Goal: Contribute content: Add original content to the website for others to see

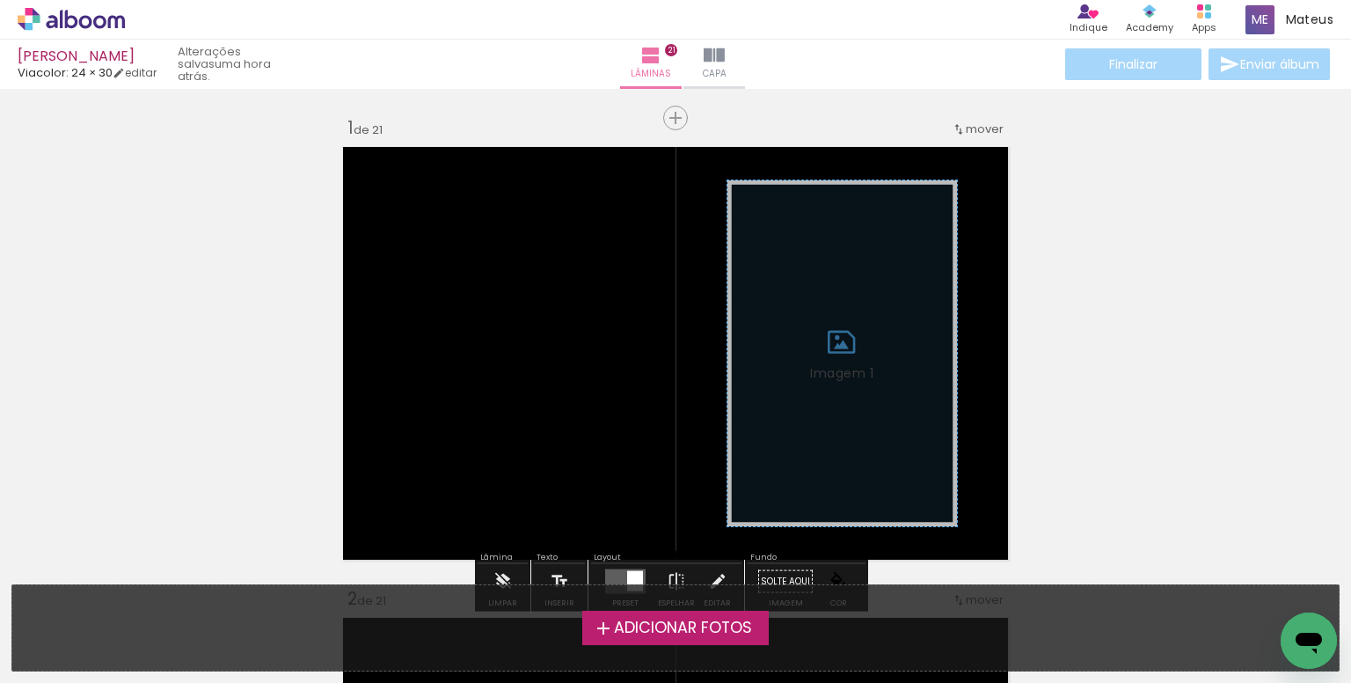
click at [614, 635] on span "Adicionar Fotos" at bounding box center [683, 628] width 138 height 16
click at [0, 0] on input "file" at bounding box center [0, 0] width 0 height 0
click at [616, 627] on span "Adicionar Fotos" at bounding box center [683, 628] width 138 height 16
click at [0, 0] on input "file" at bounding box center [0, 0] width 0 height 0
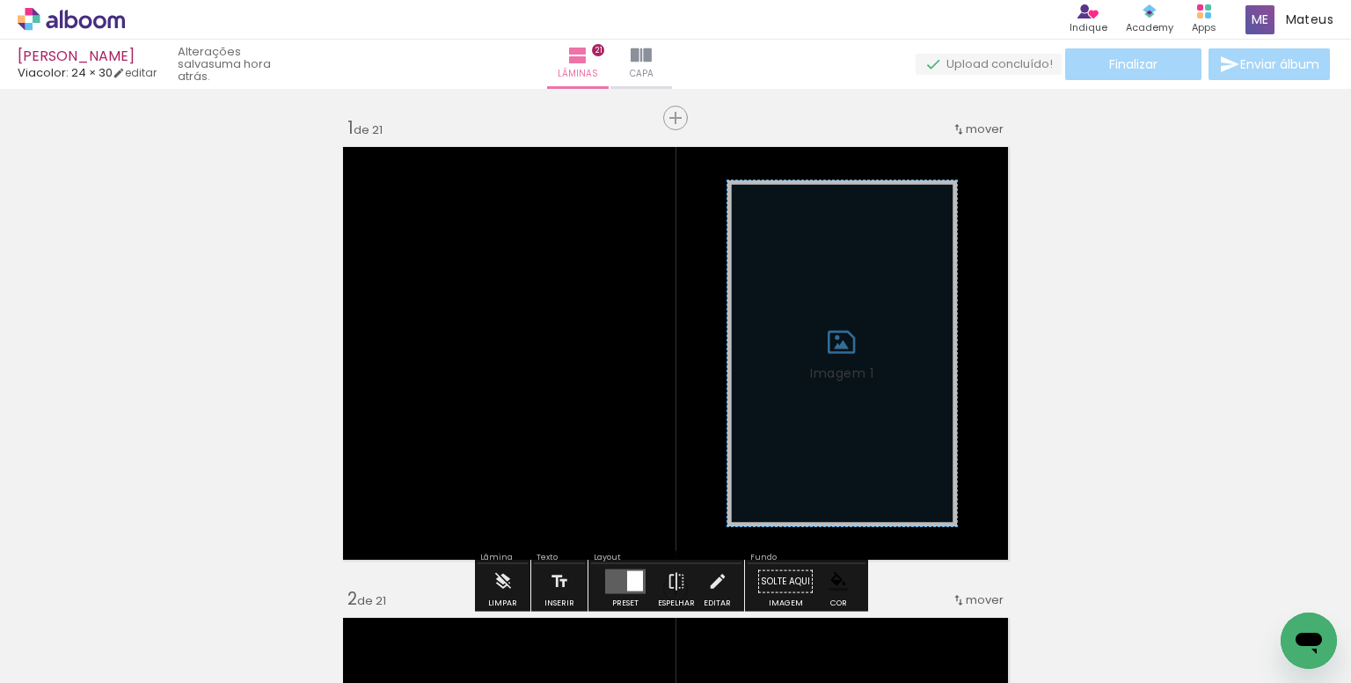
scroll to position [22, 0]
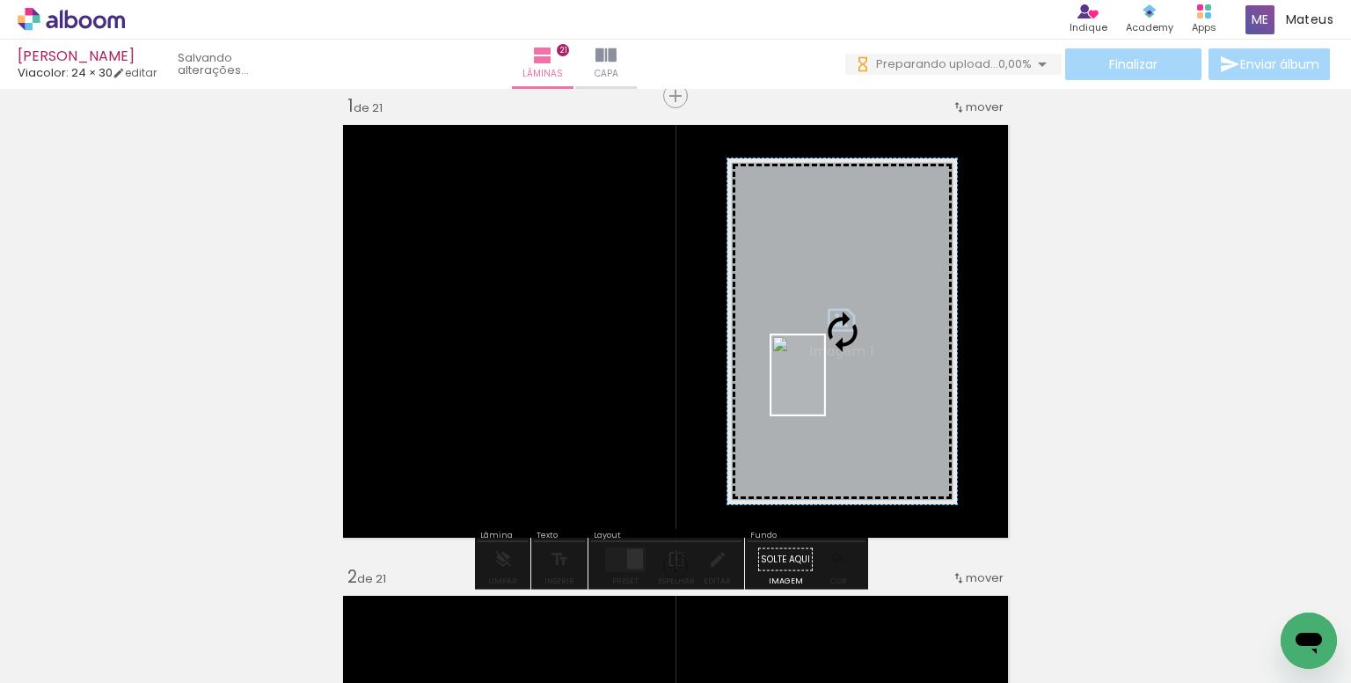
drag, startPoint x: 764, startPoint y: 636, endPoint x: 832, endPoint y: 361, distance: 283.8
click at [826, 380] on quentale-workspace at bounding box center [675, 341] width 1351 height 683
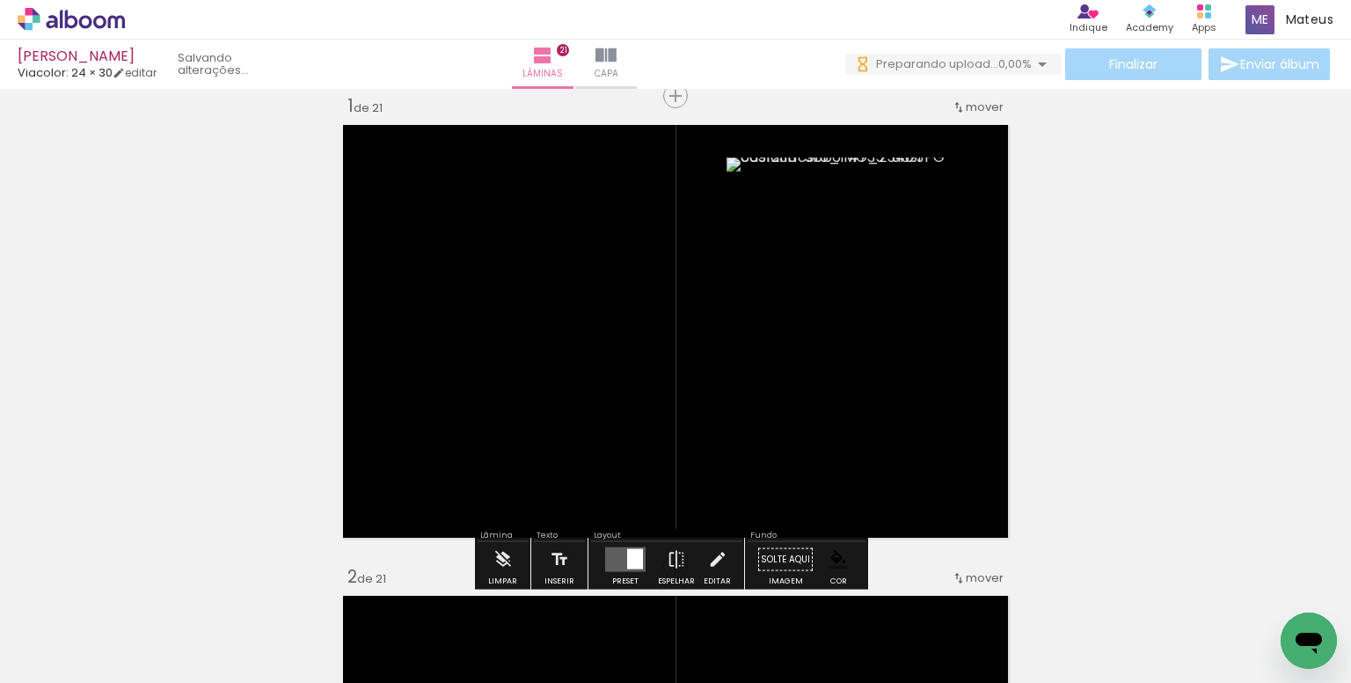
drag, startPoint x: 904, startPoint y: 250, endPoint x: 894, endPoint y: 261, distance: 15.0
click at [905, 250] on paper-item at bounding box center [906, 254] width 32 height 12
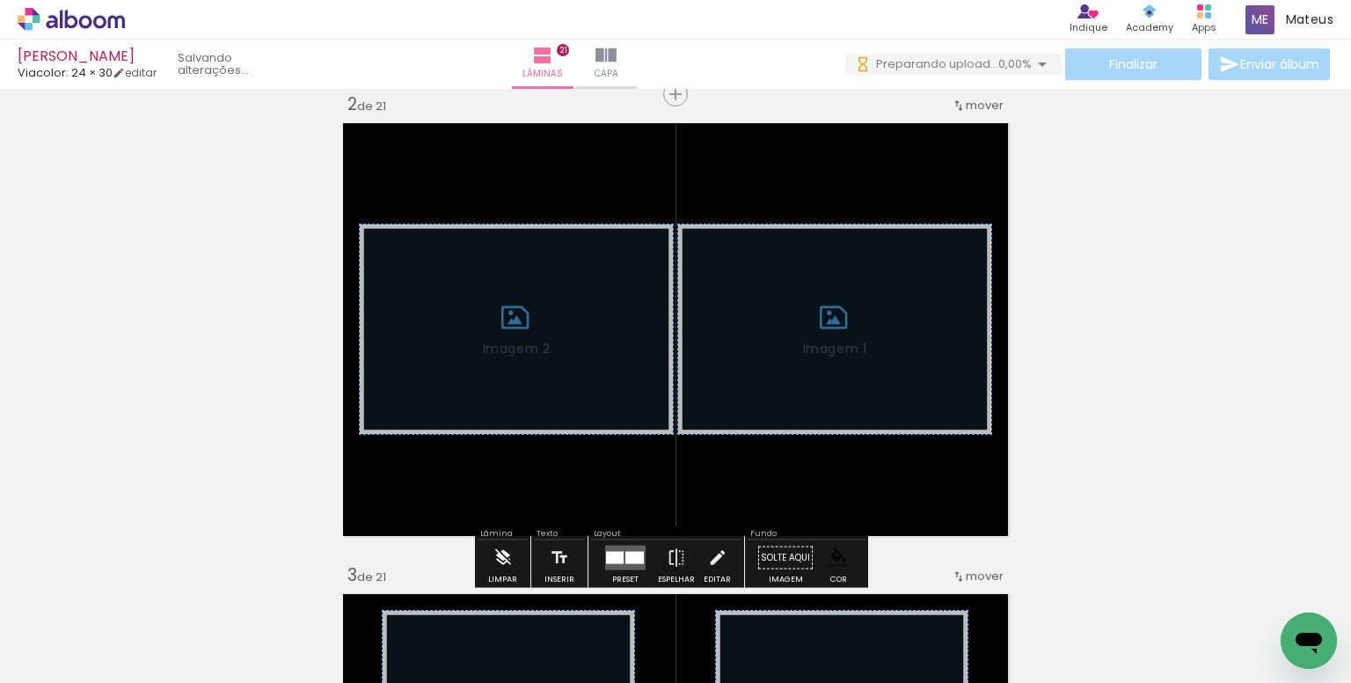
scroll to position [550, 0]
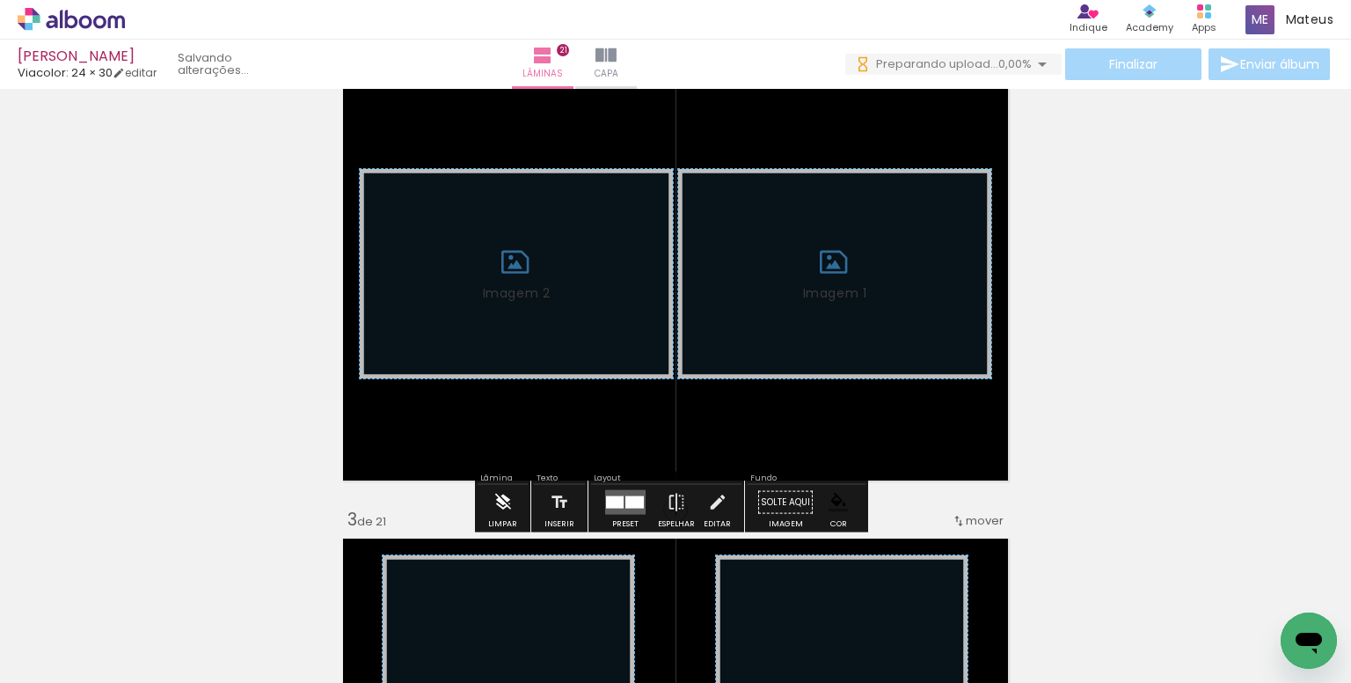
click at [500, 510] on iron-icon at bounding box center [503, 502] width 19 height 35
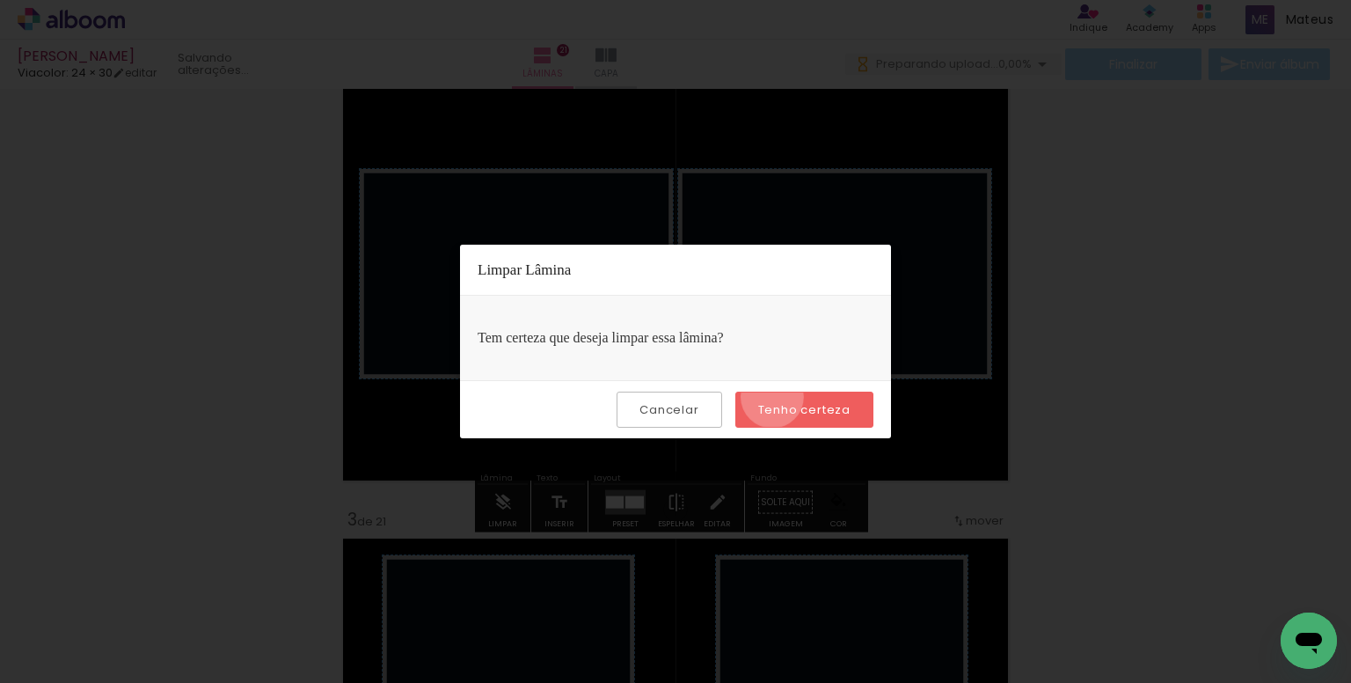
click at [776, 396] on paper-button "Tenho certeza" at bounding box center [805, 410] width 138 height 36
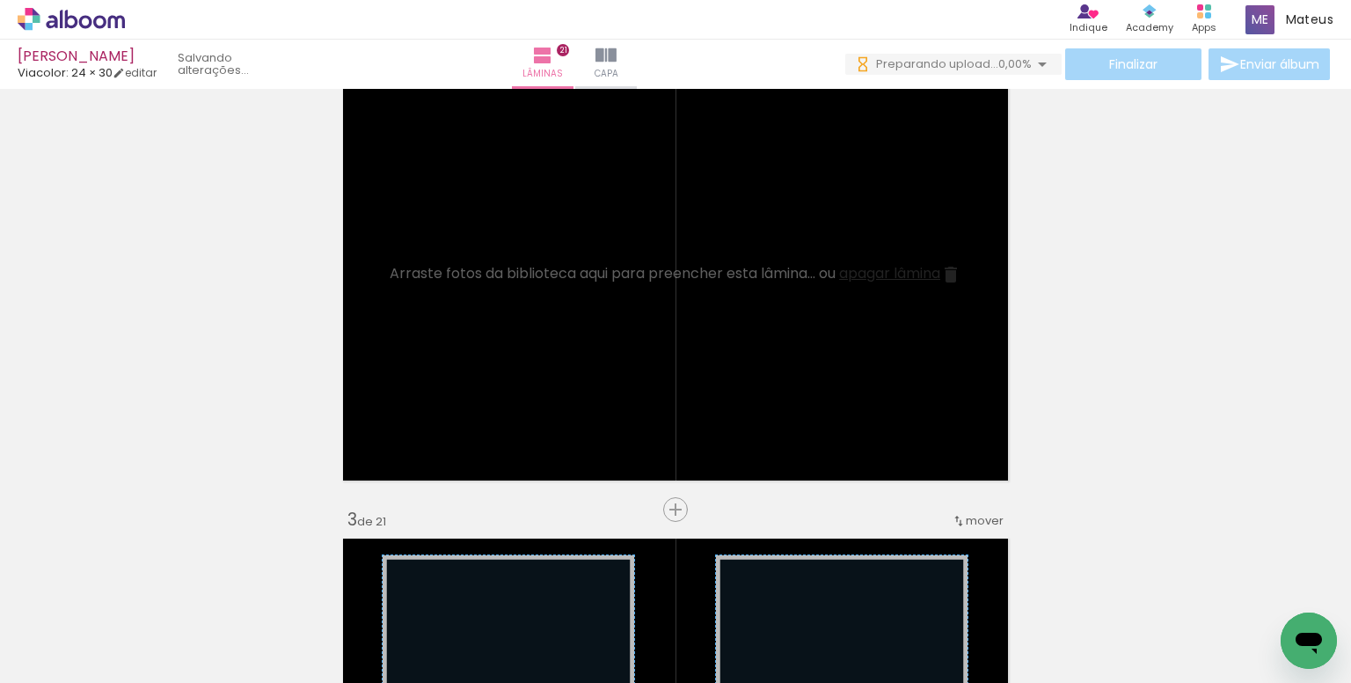
click at [90, 637] on div at bounding box center [56, 638] width 81 height 2
click at [0, 0] on slot "Não utilizadas" at bounding box center [0, 0] width 0 height 0
type input "Não utilizadas"
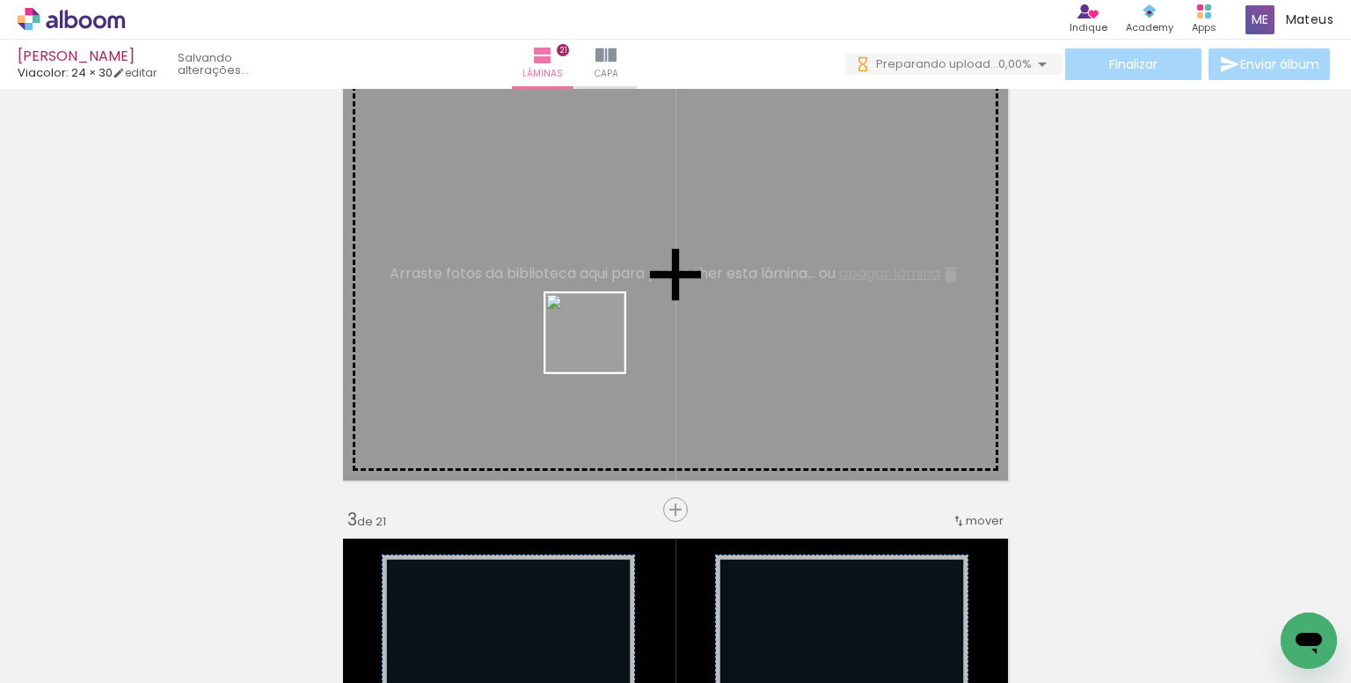
drag, startPoint x: 688, startPoint y: 620, endPoint x: 753, endPoint y: 515, distance: 124.0
click at [597, 346] on quentale-workspace at bounding box center [675, 341] width 1351 height 683
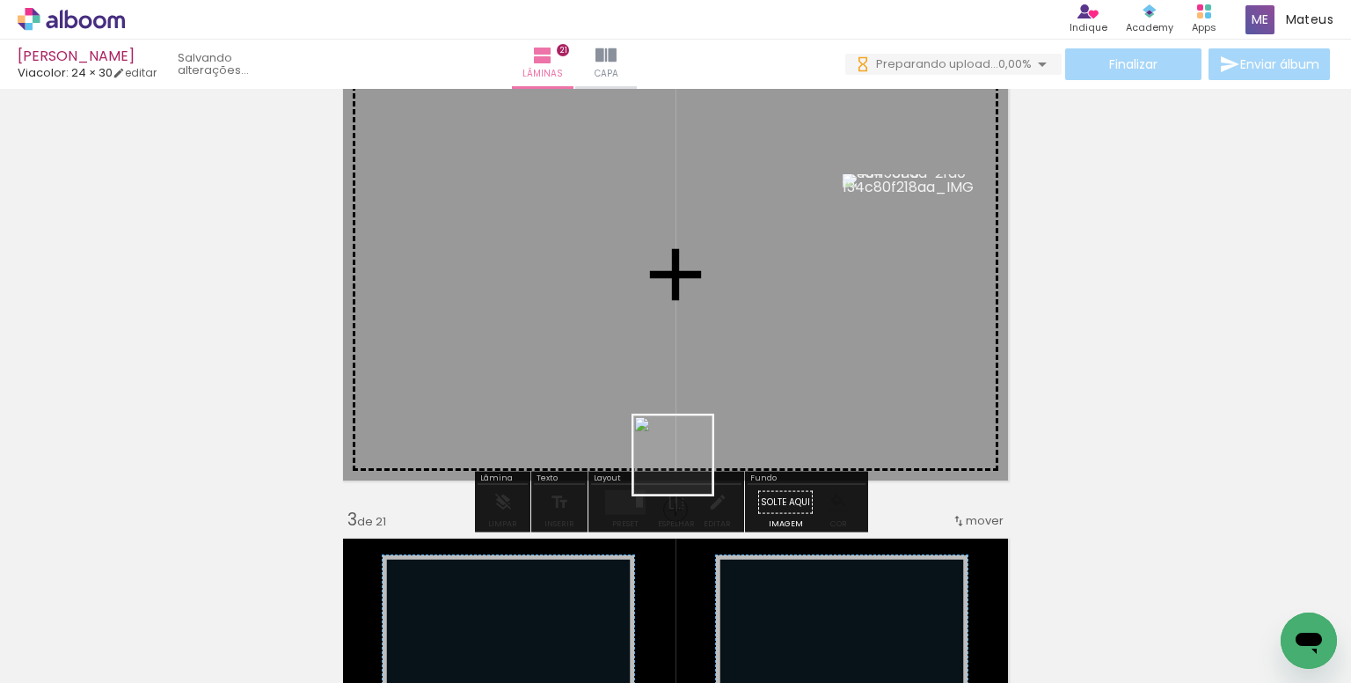
drag, startPoint x: 697, startPoint y: 606, endPoint x: 666, endPoint y: 398, distance: 210.8
click at [614, 345] on quentale-workspace at bounding box center [675, 341] width 1351 height 683
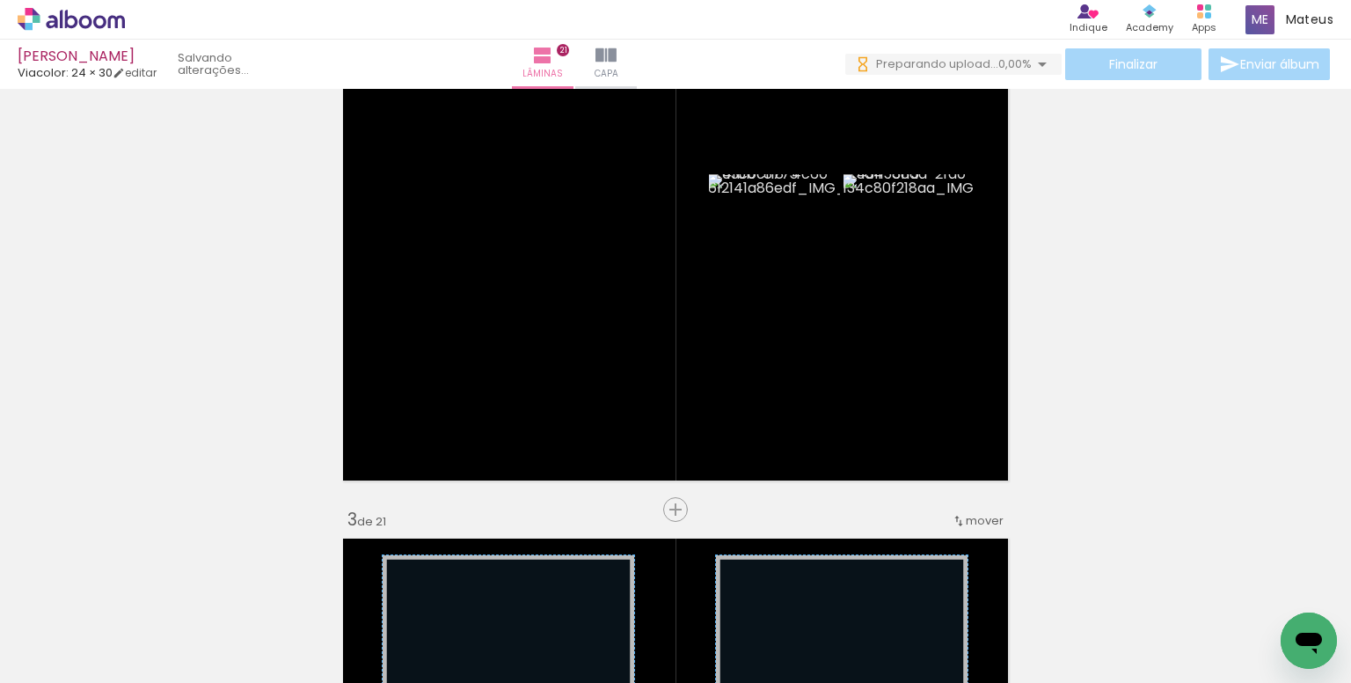
scroll to position [0, 259]
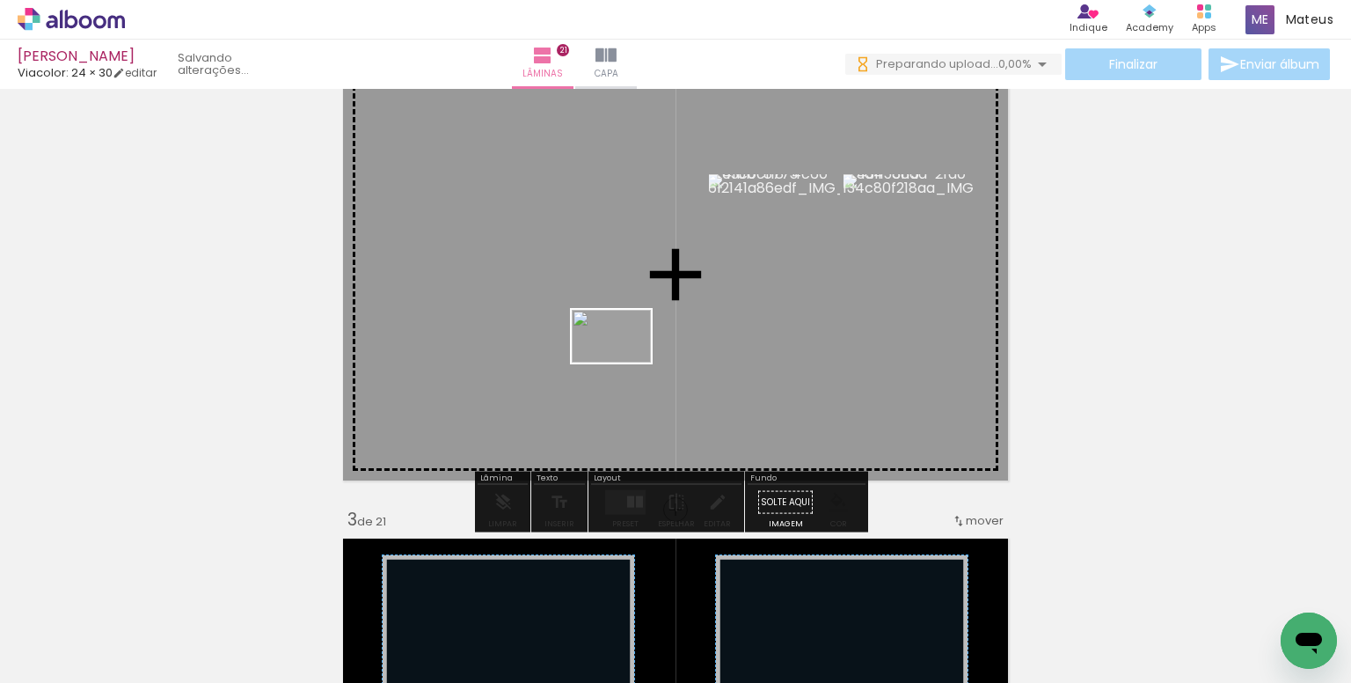
drag, startPoint x: 706, startPoint y: 617, endPoint x: 625, endPoint y: 363, distance: 266.9
click at [625, 363] on quentale-workspace at bounding box center [675, 341] width 1351 height 683
drag, startPoint x: 743, startPoint y: 446, endPoint x: 845, endPoint y: 565, distance: 156.6
click at [699, 377] on quentale-workspace at bounding box center [675, 341] width 1351 height 683
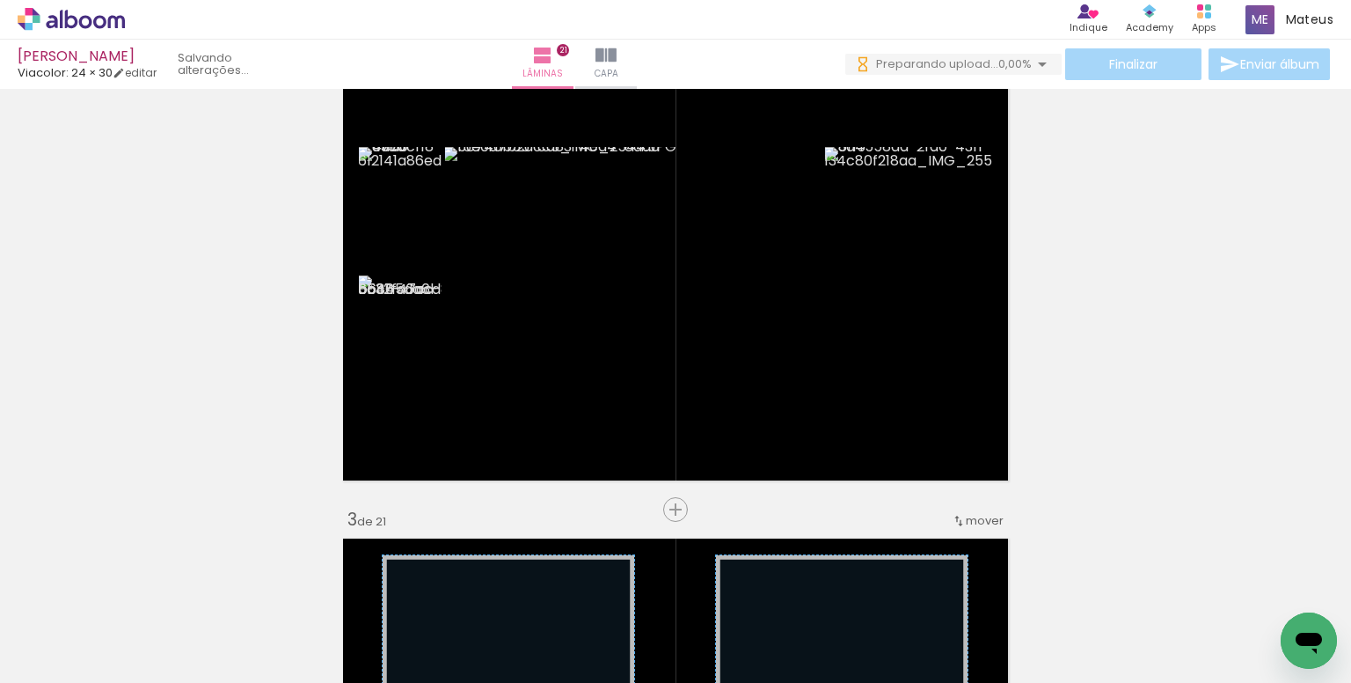
scroll to position [0, 811]
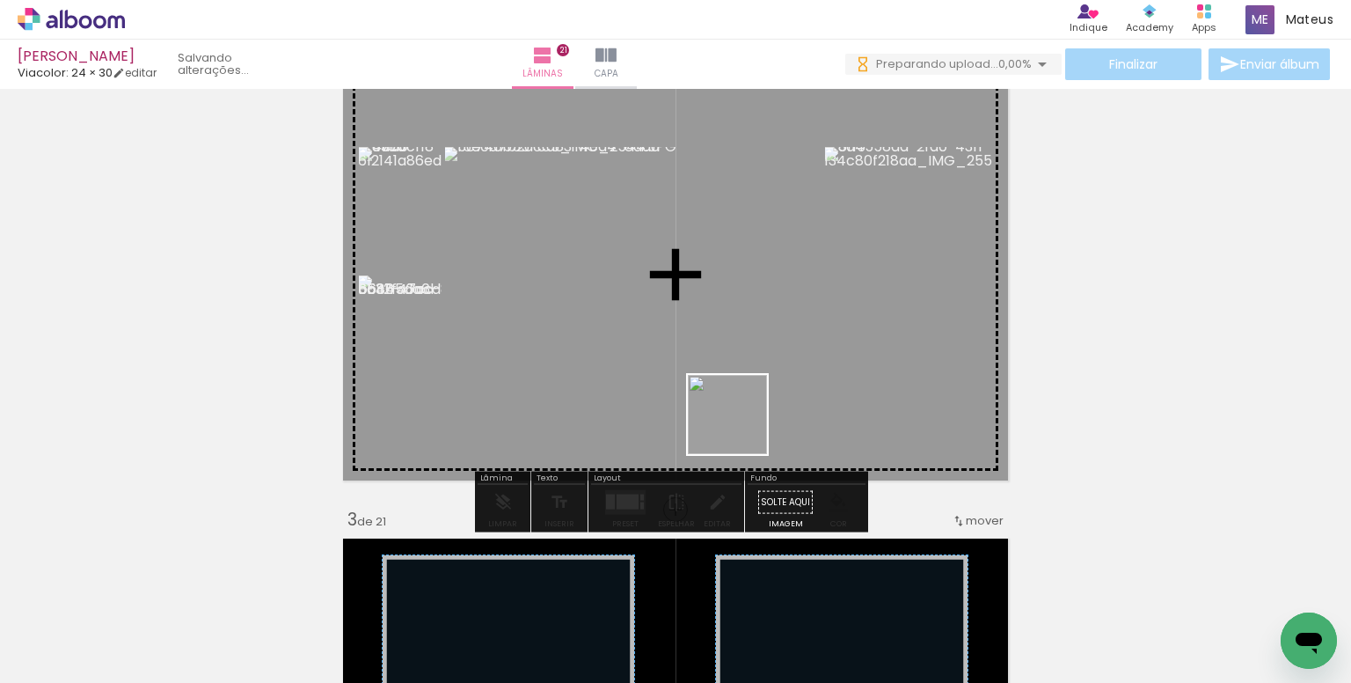
drag, startPoint x: 764, startPoint y: 621, endPoint x: 741, endPoint y: 428, distance: 194.9
click at [741, 428] on quentale-workspace at bounding box center [675, 341] width 1351 height 683
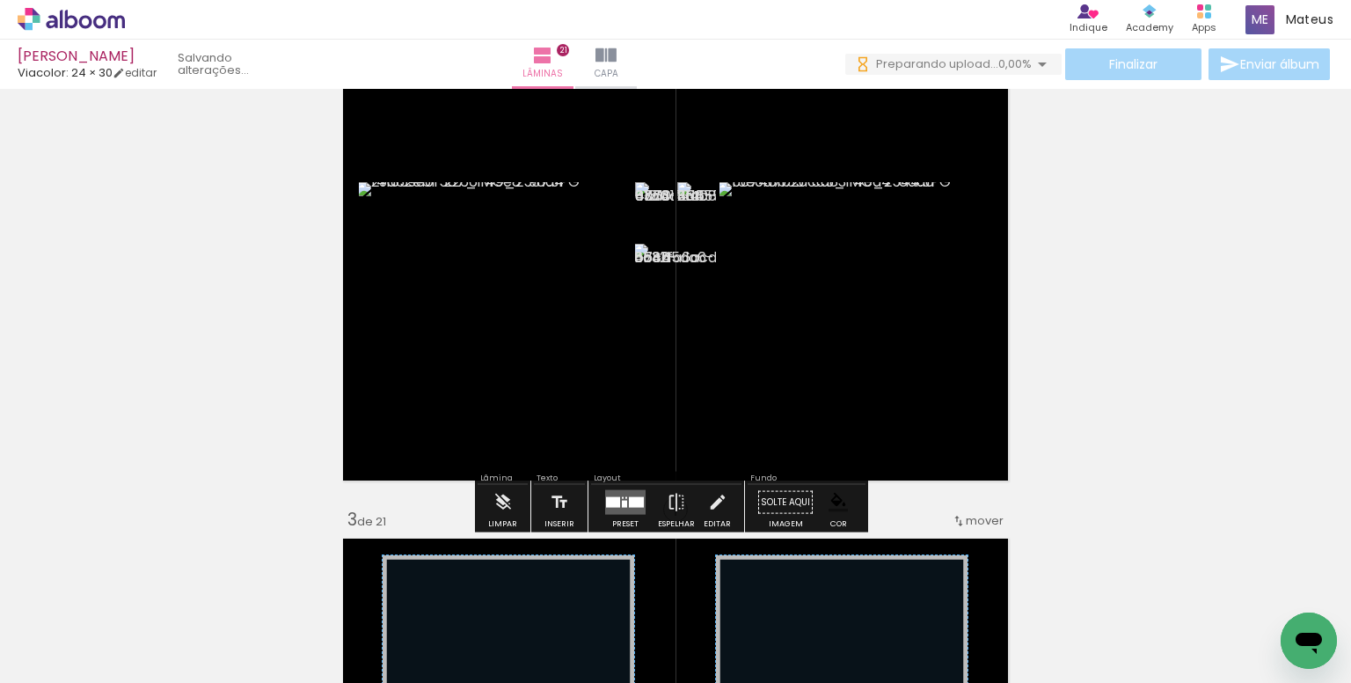
click at [634, 498] on div at bounding box center [636, 502] width 15 height 11
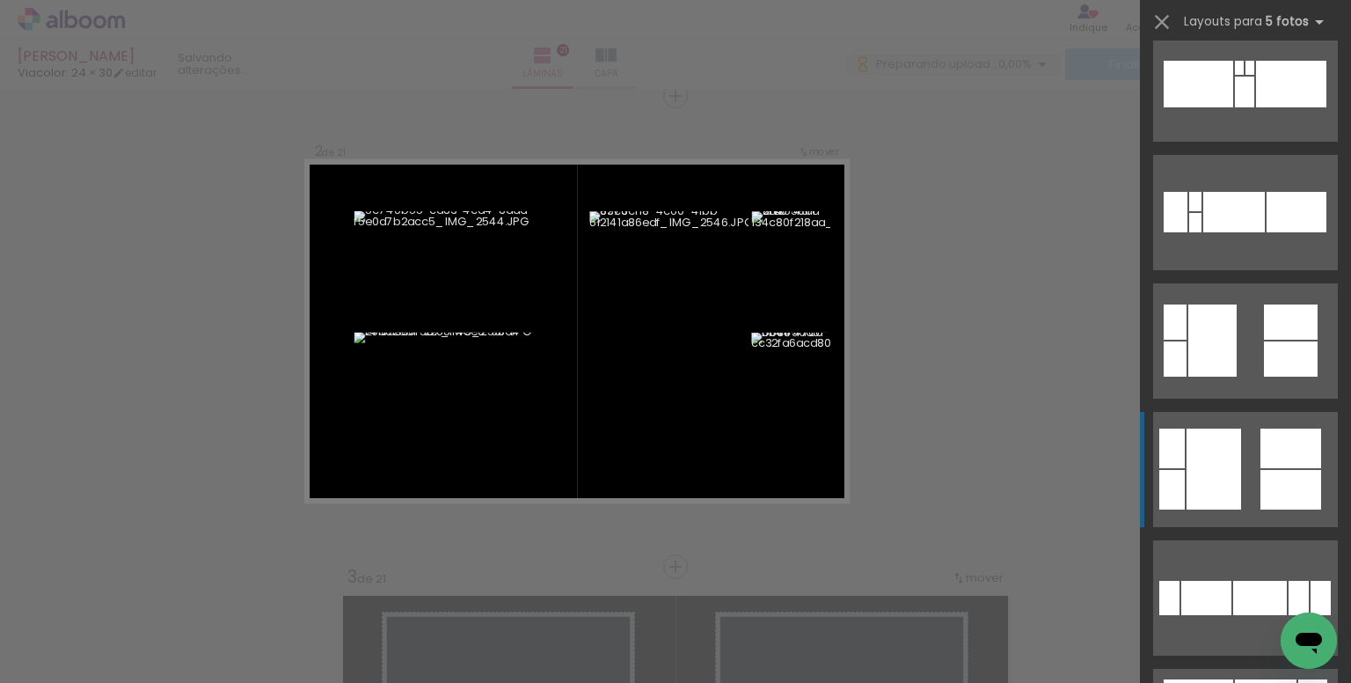
scroll to position [1056, 0]
click at [1263, 449] on div at bounding box center [1291, 448] width 61 height 40
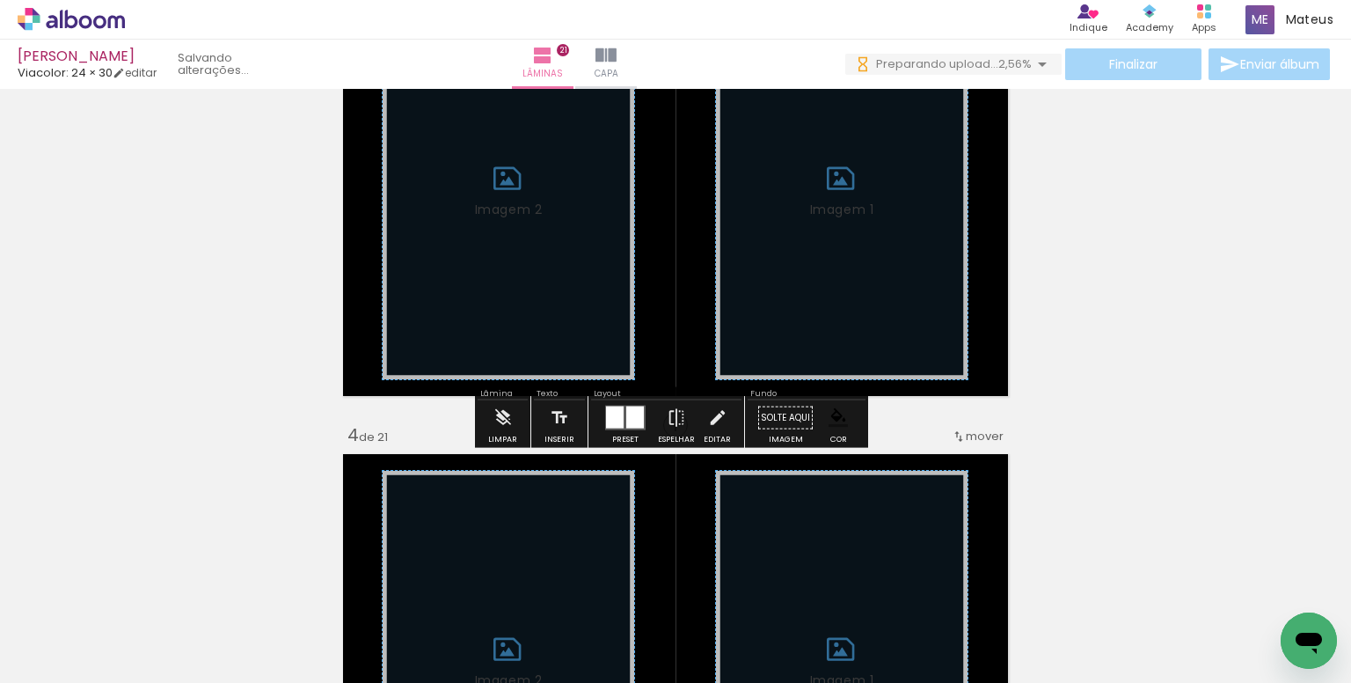
scroll to position [1197, 0]
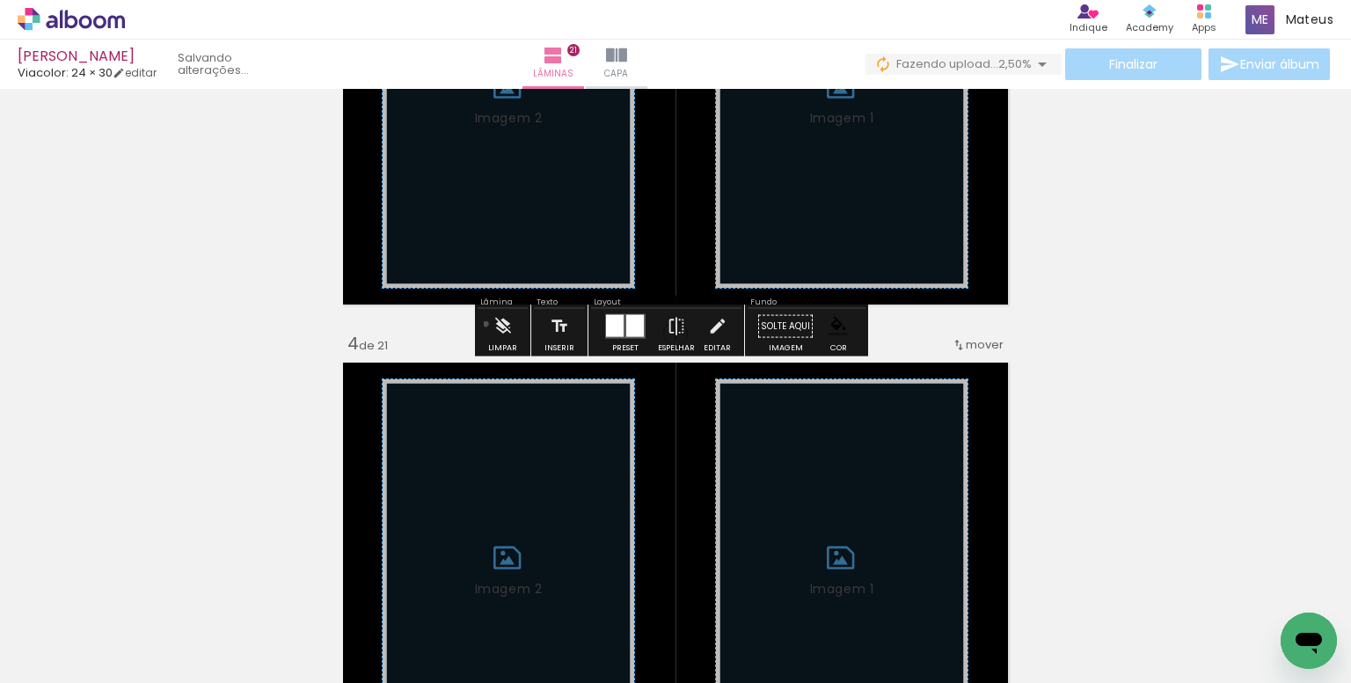
drag, startPoint x: 486, startPoint y: 323, endPoint x: 630, endPoint y: 339, distance: 145.2
click at [487, 323] on paper-button "Limpar" at bounding box center [503, 331] width 38 height 45
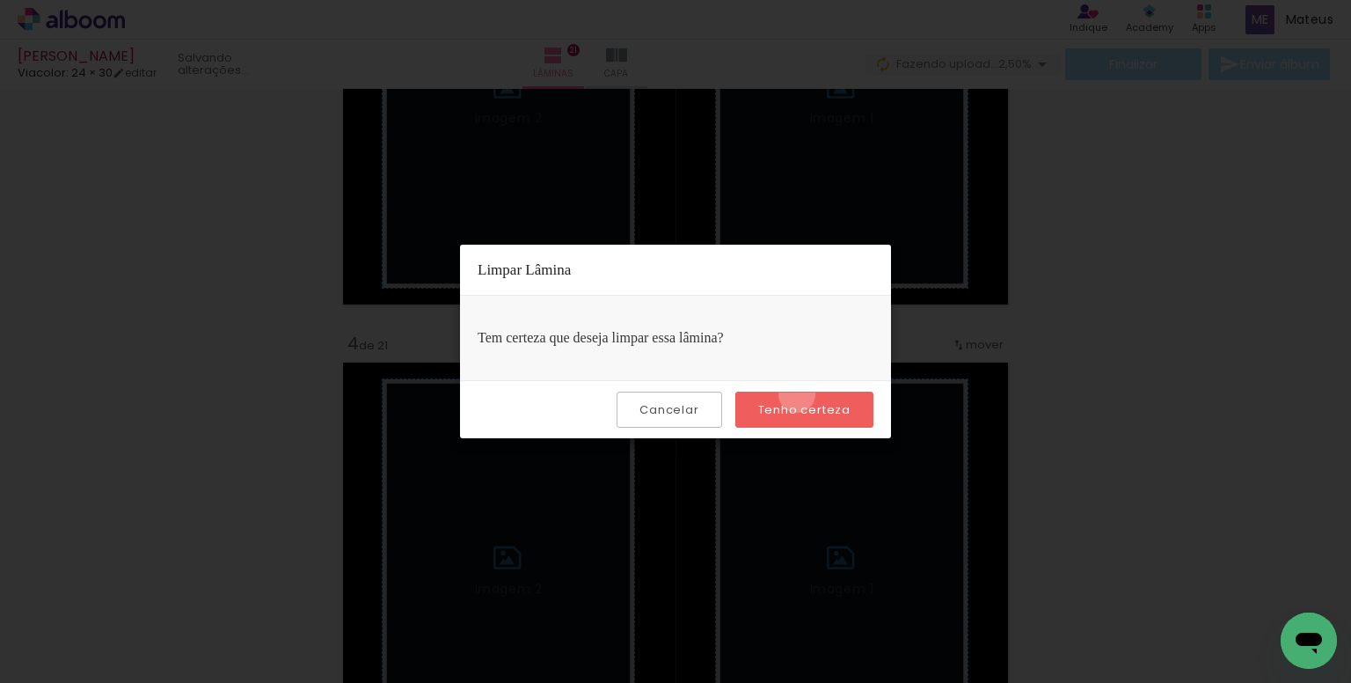
click at [800, 393] on paper-button "Tenho certeza" at bounding box center [805, 410] width 138 height 36
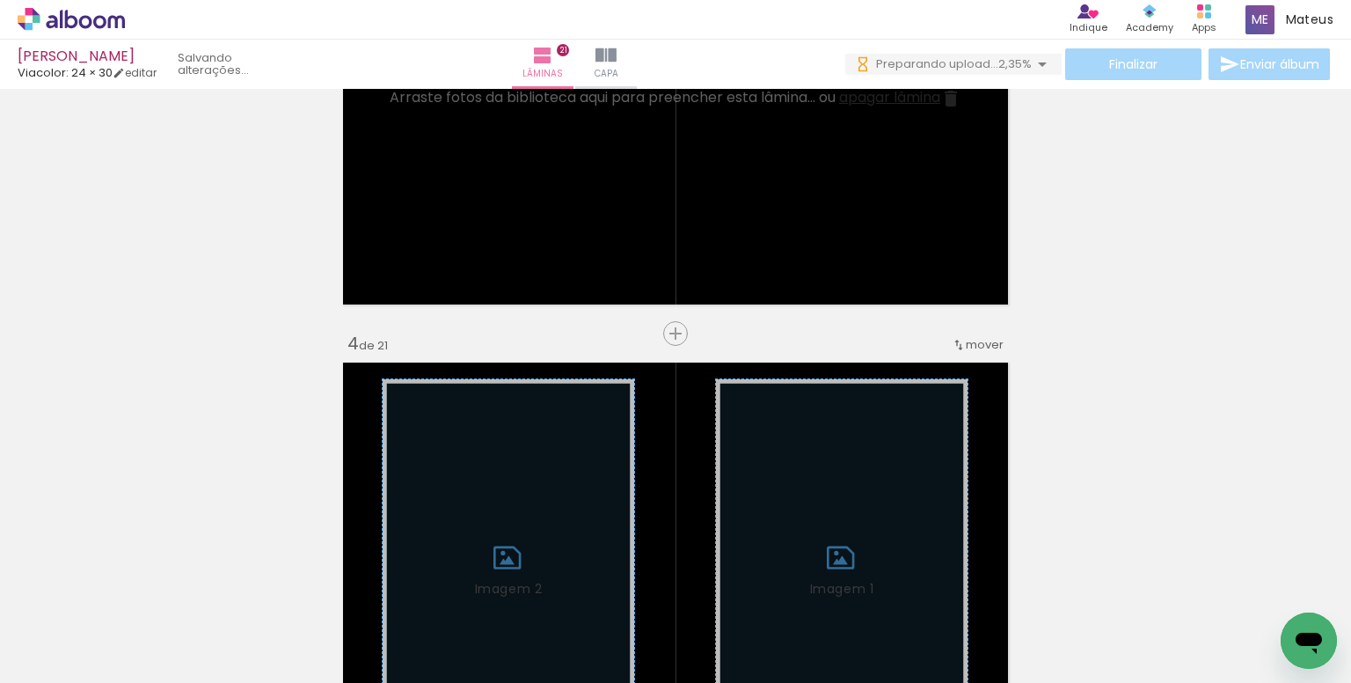
scroll to position [933, 0]
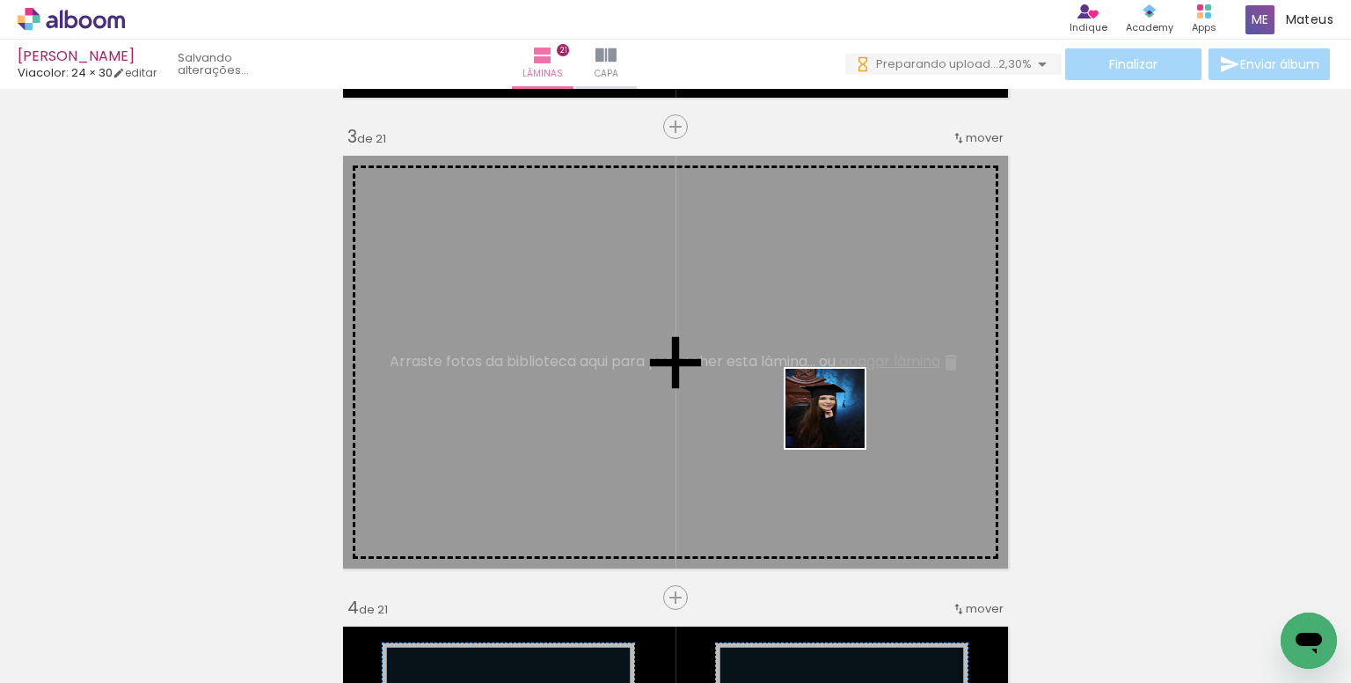
drag, startPoint x: 1049, startPoint y: 617, endPoint x: 839, endPoint y: 421, distance: 287.0
click at [839, 421] on quentale-workspace at bounding box center [675, 341] width 1351 height 683
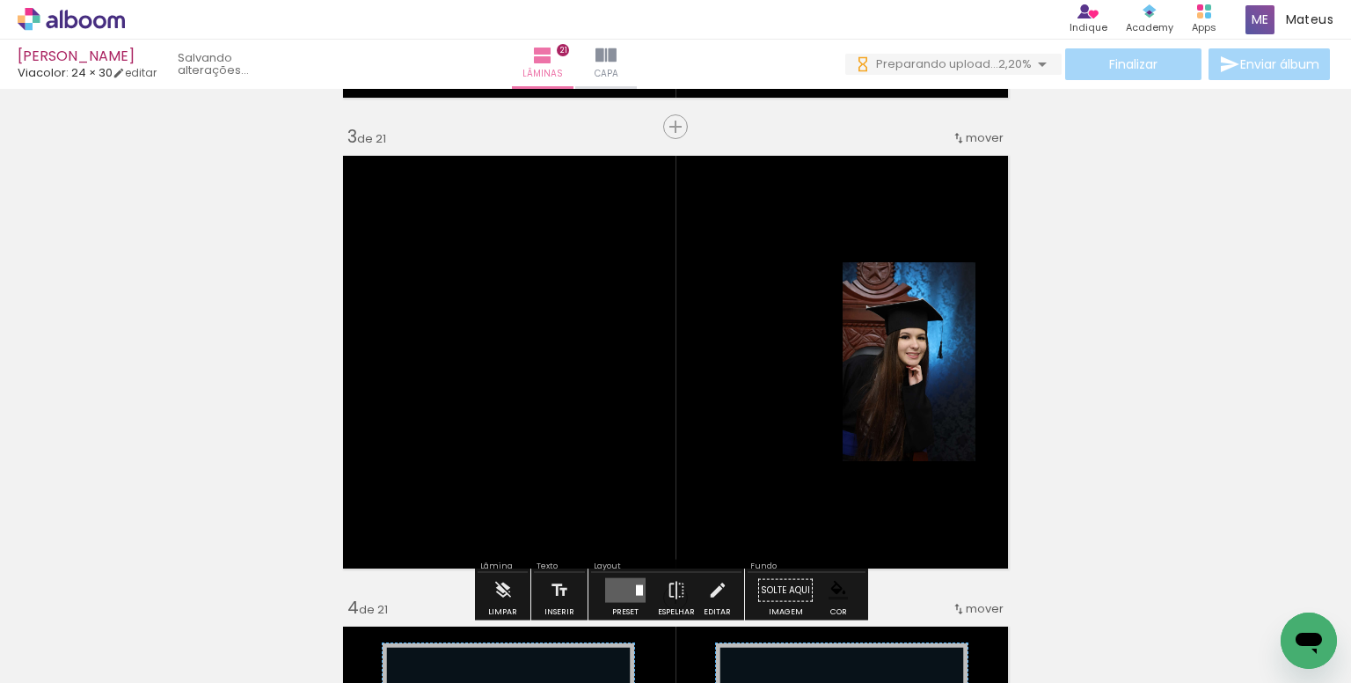
scroll to position [0, 1960]
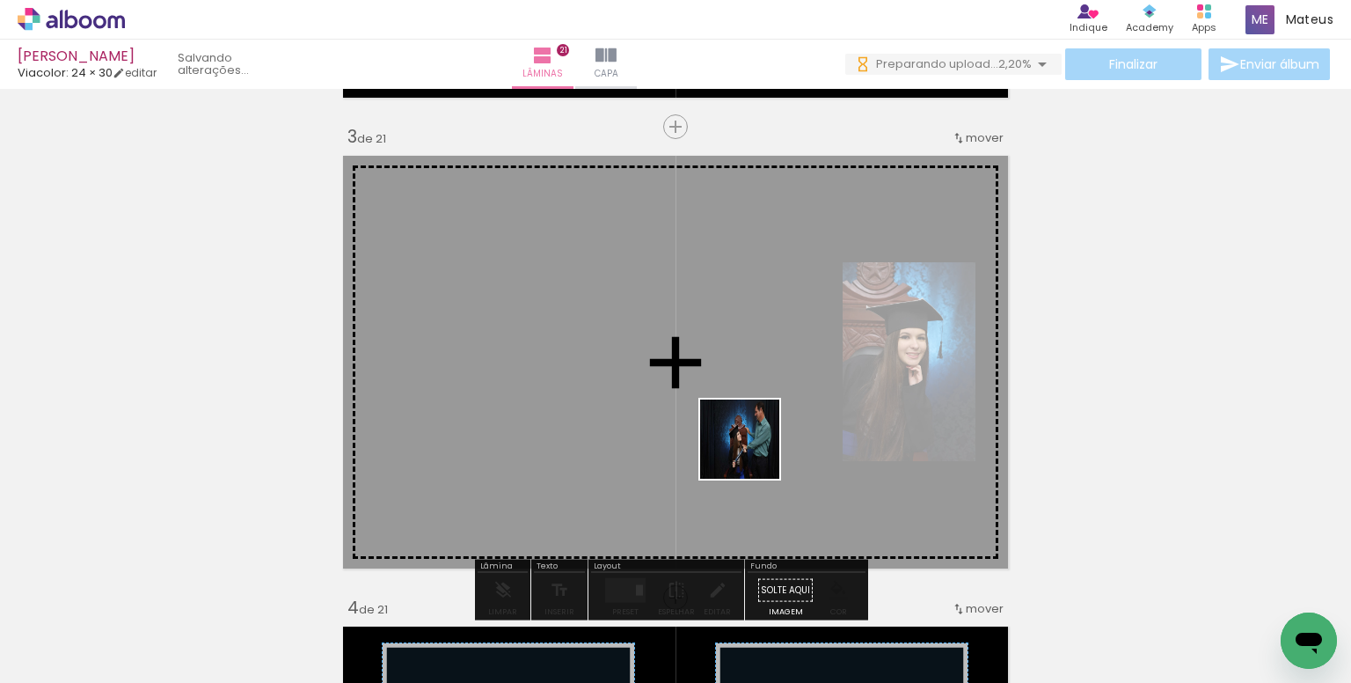
drag, startPoint x: 894, startPoint y: 631, endPoint x: 918, endPoint y: 568, distance: 67.7
click at [753, 452] on quentale-workspace at bounding box center [675, 341] width 1351 height 683
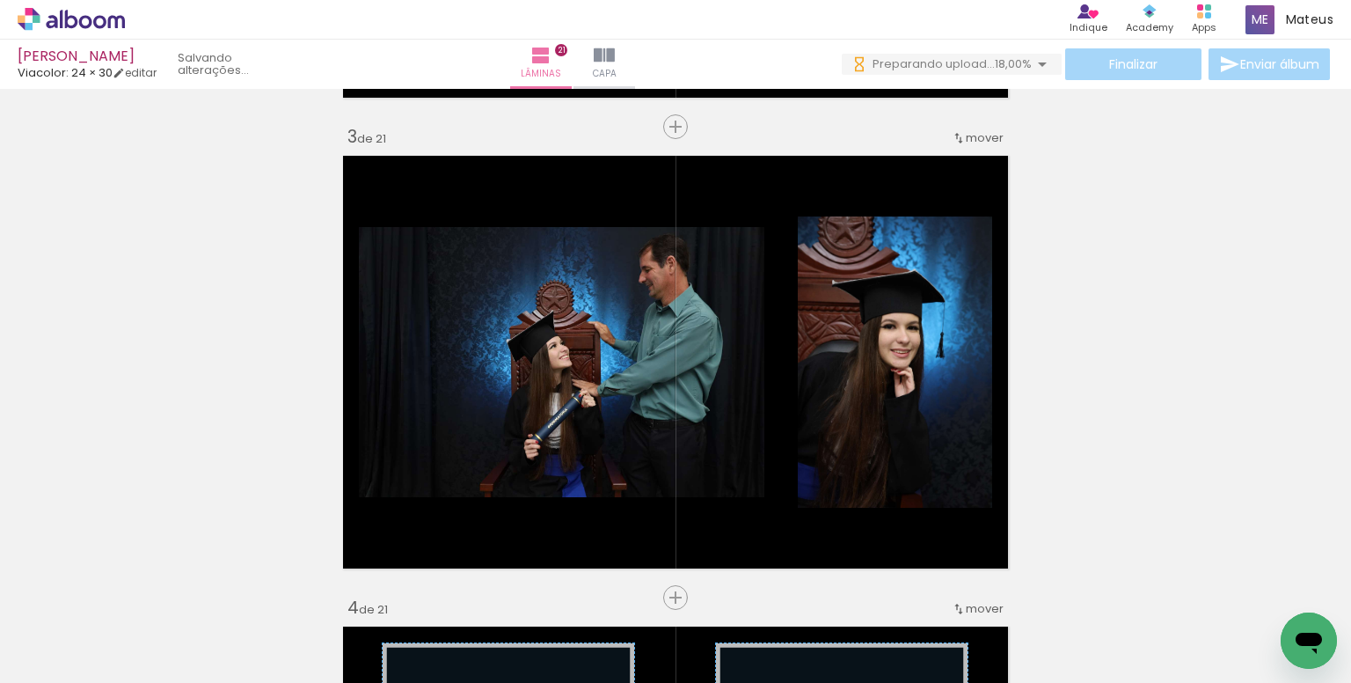
scroll to position [0, 5208]
drag, startPoint x: 981, startPoint y: 624, endPoint x: 943, endPoint y: 574, distance: 62.8
click at [833, 432] on quentale-workspace at bounding box center [675, 341] width 1351 height 683
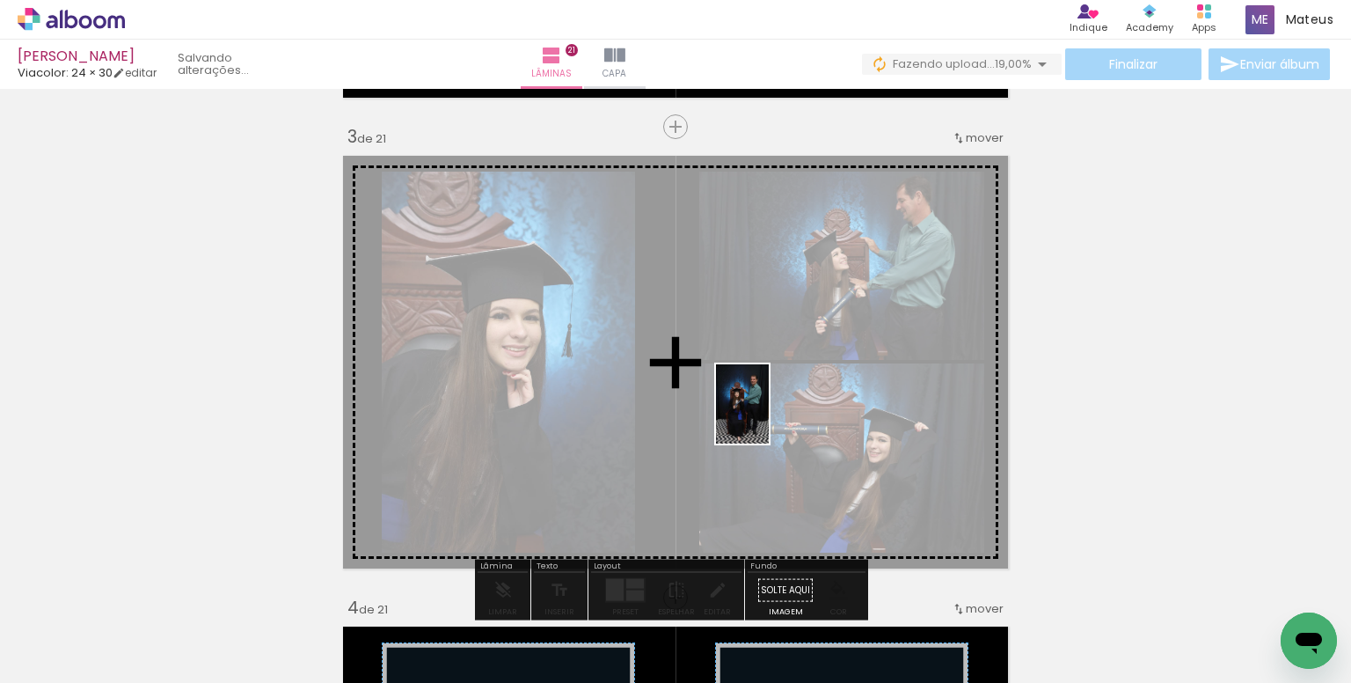
drag, startPoint x: 831, startPoint y: 620, endPoint x: 883, endPoint y: 555, distance: 82.7
click at [767, 416] on quentale-workspace at bounding box center [675, 341] width 1351 height 683
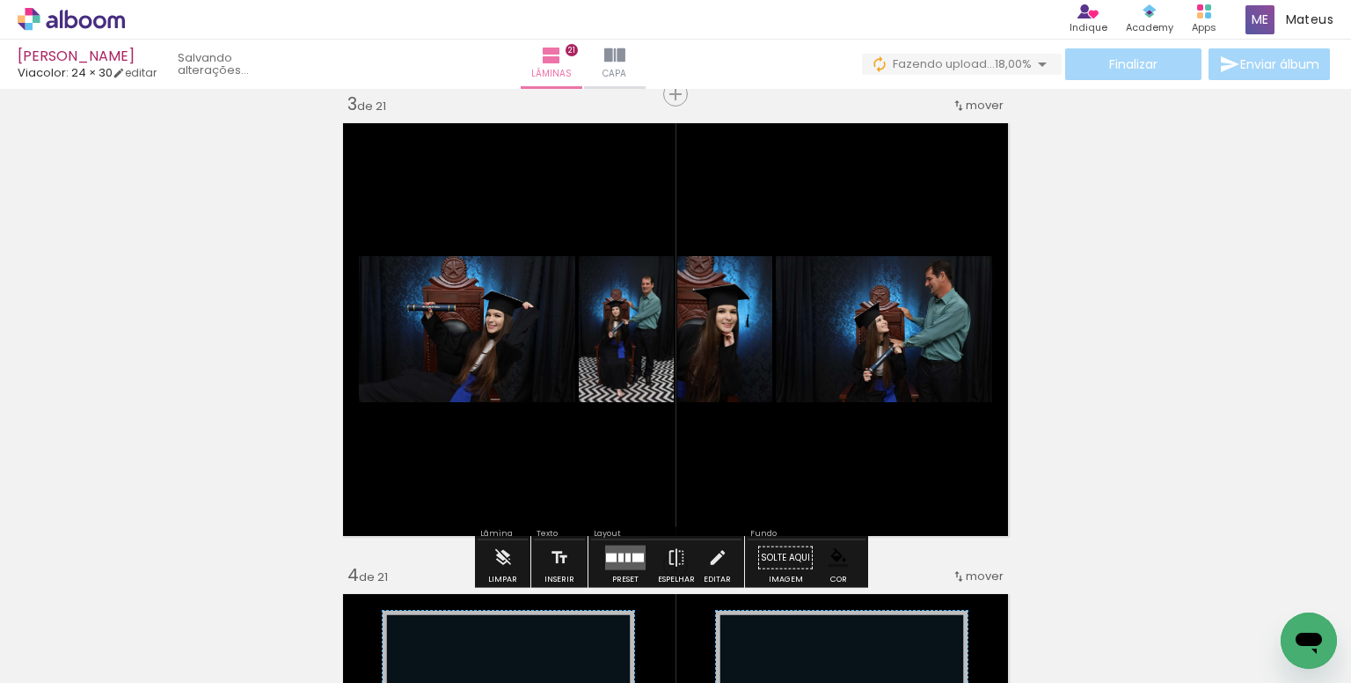
scroll to position [1021, 0]
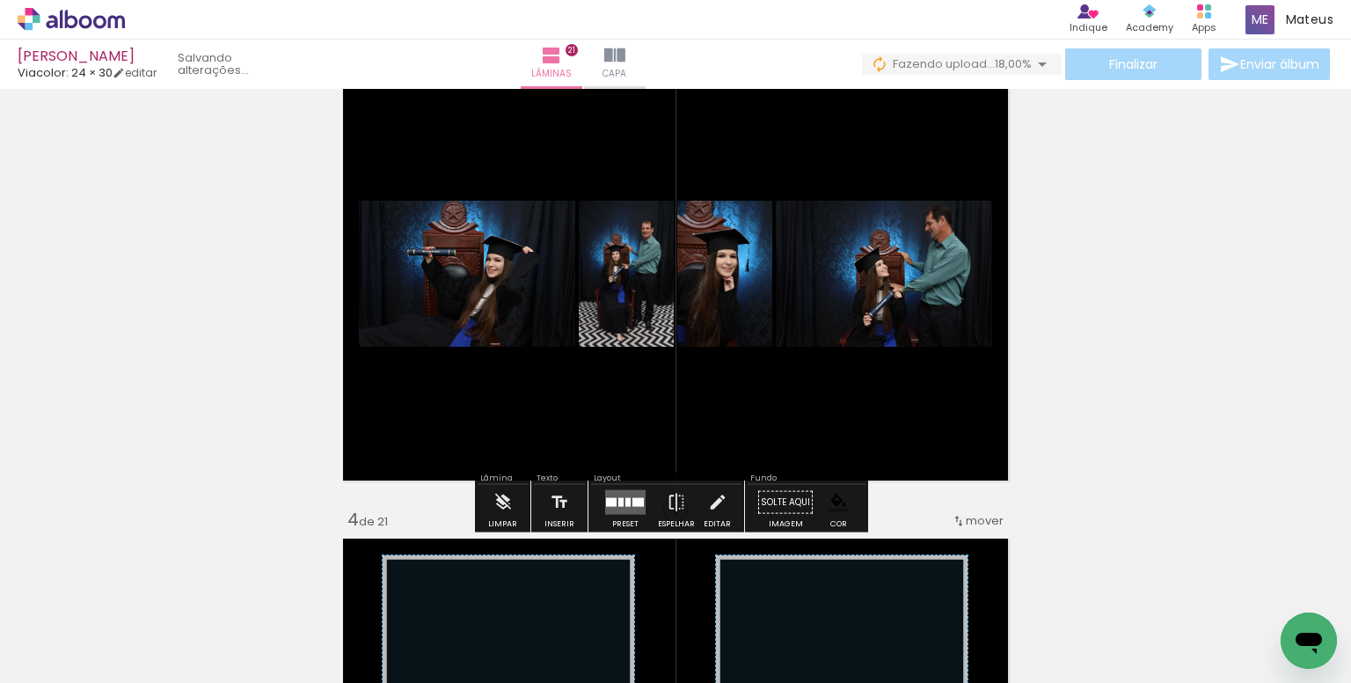
click at [619, 504] on div at bounding box center [621, 502] width 5 height 9
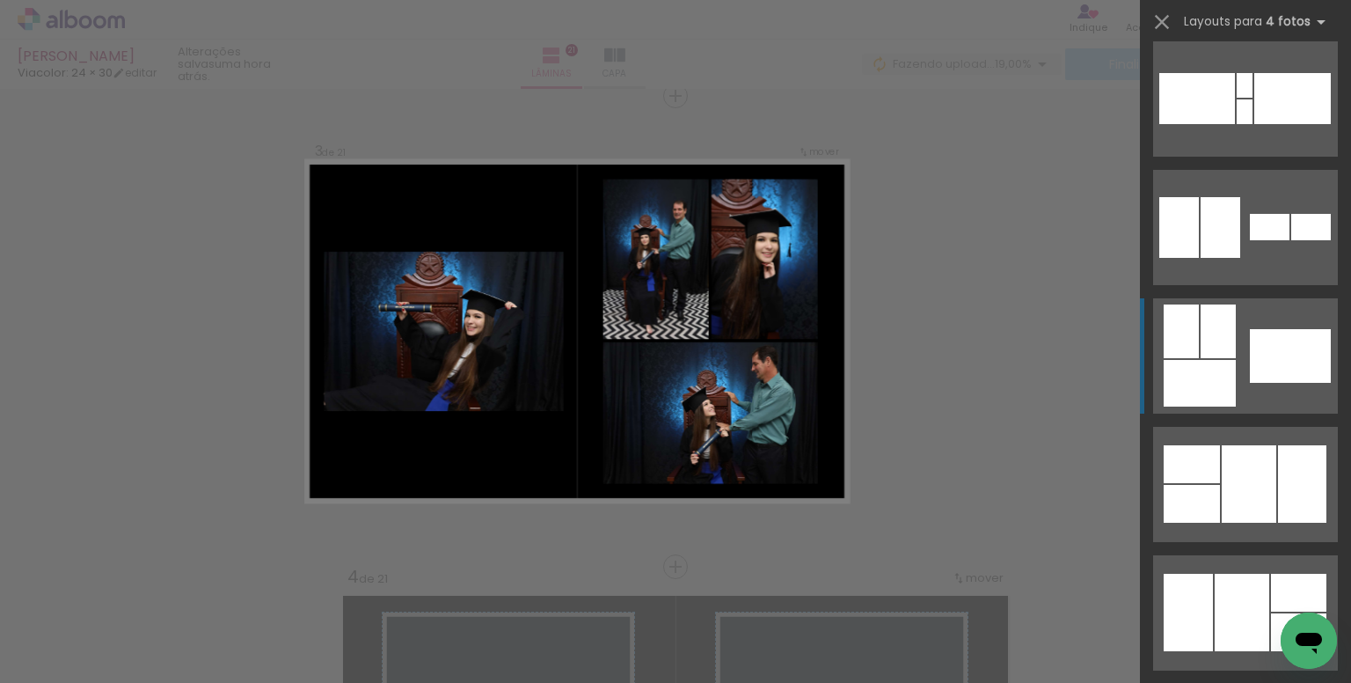
scroll to position [704, 0]
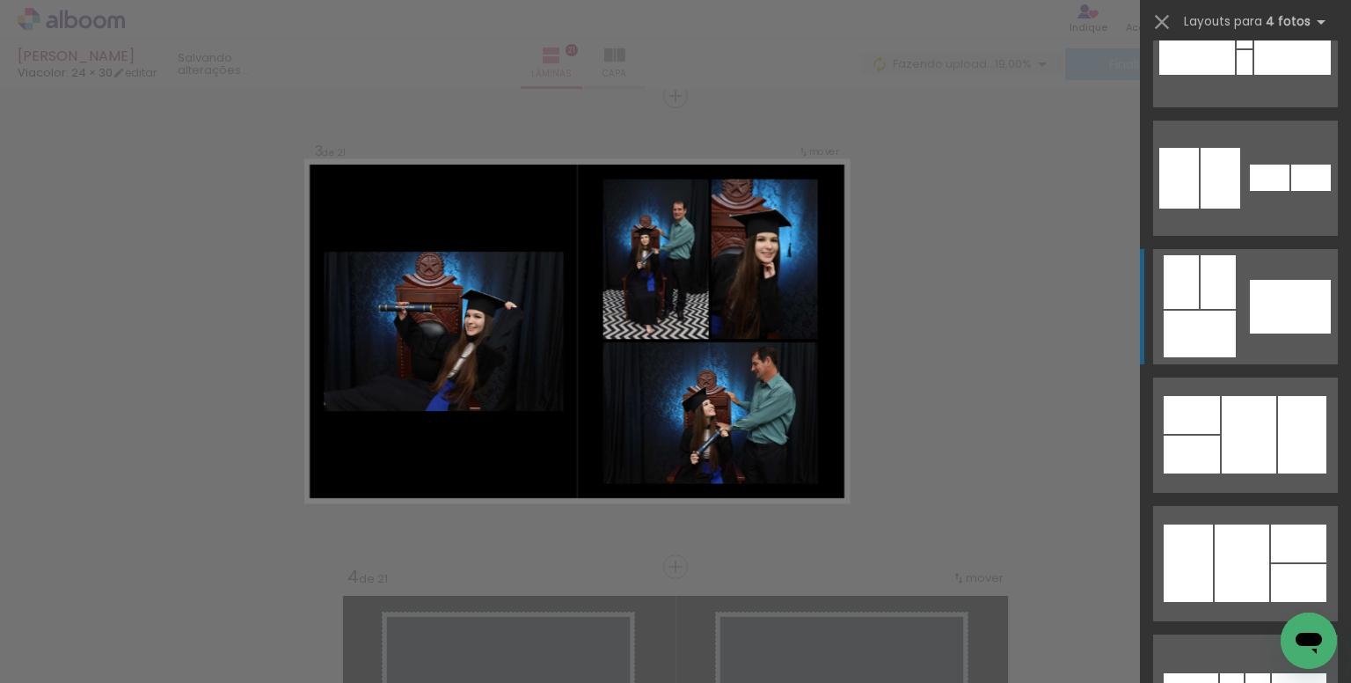
click at [1267, 326] on div at bounding box center [1290, 307] width 81 height 54
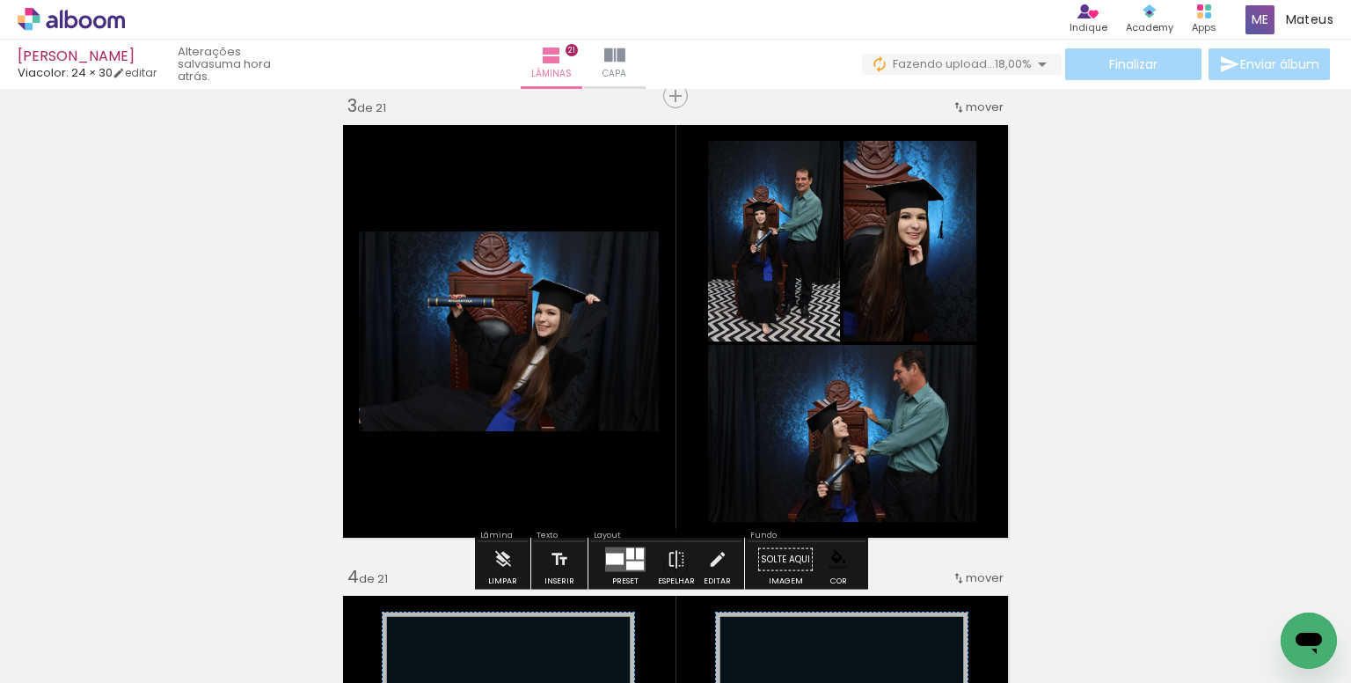
click at [535, 326] on paper-item at bounding box center [539, 328] width 32 height 12
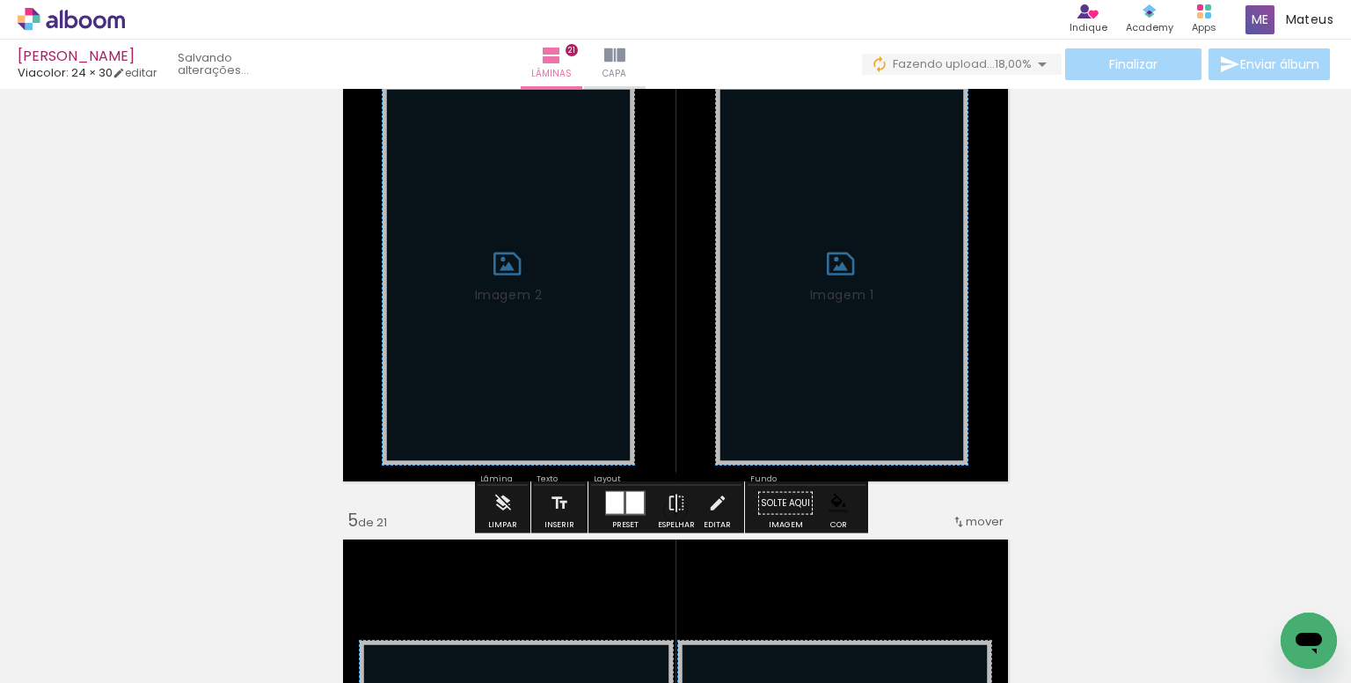
scroll to position [1491, 0]
click at [502, 509] on iron-icon at bounding box center [503, 502] width 19 height 35
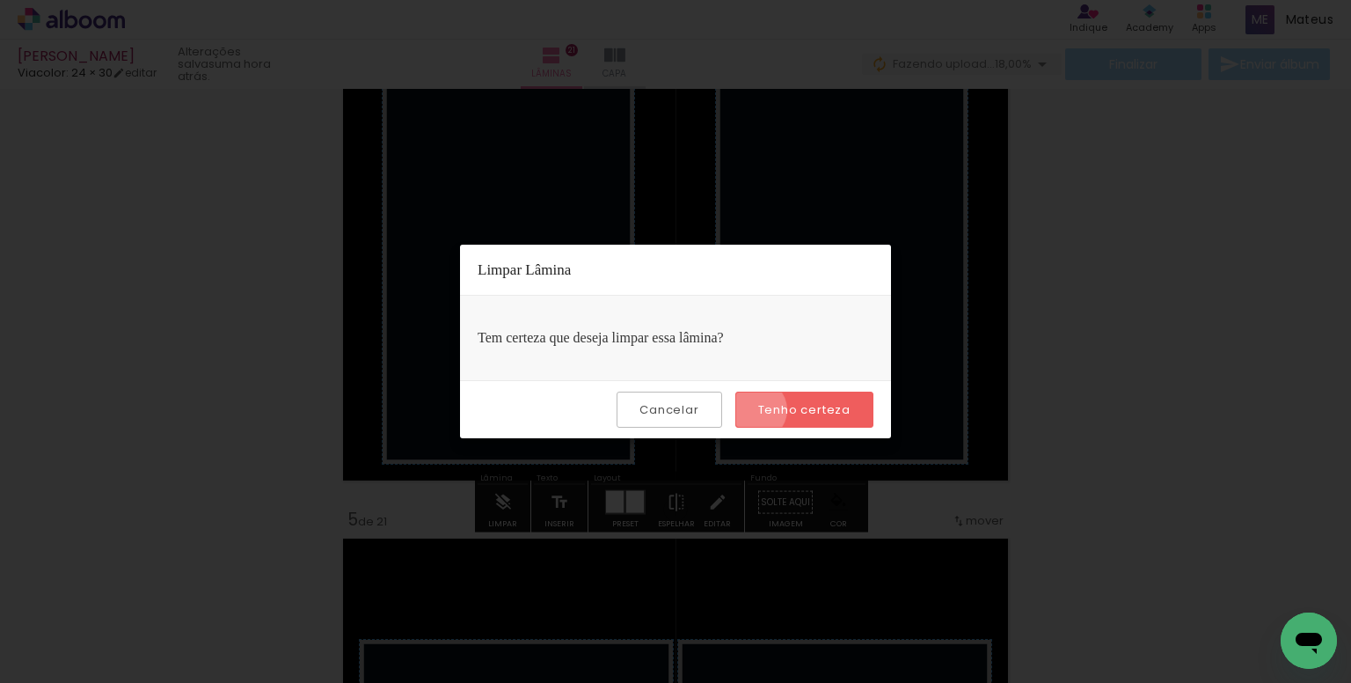
click at [758, 409] on paper-button "Tenho certeza" at bounding box center [805, 410] width 138 height 36
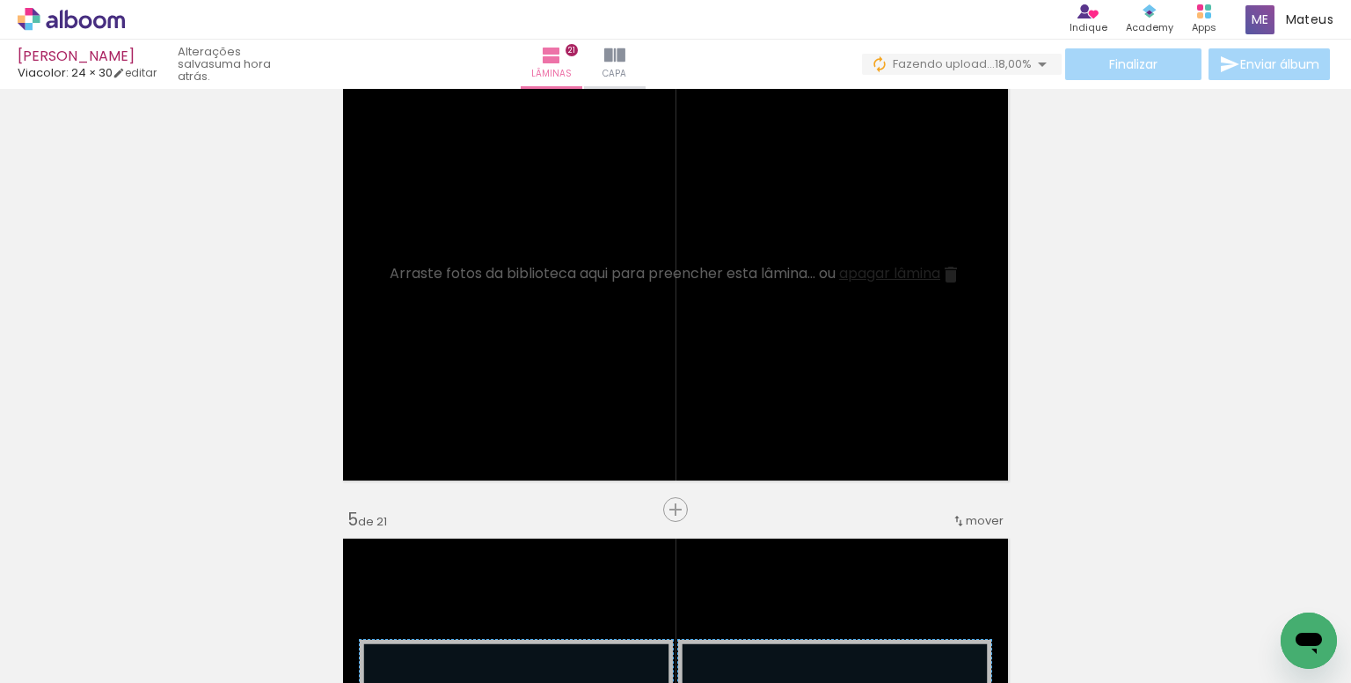
scroll to position [0, 3649]
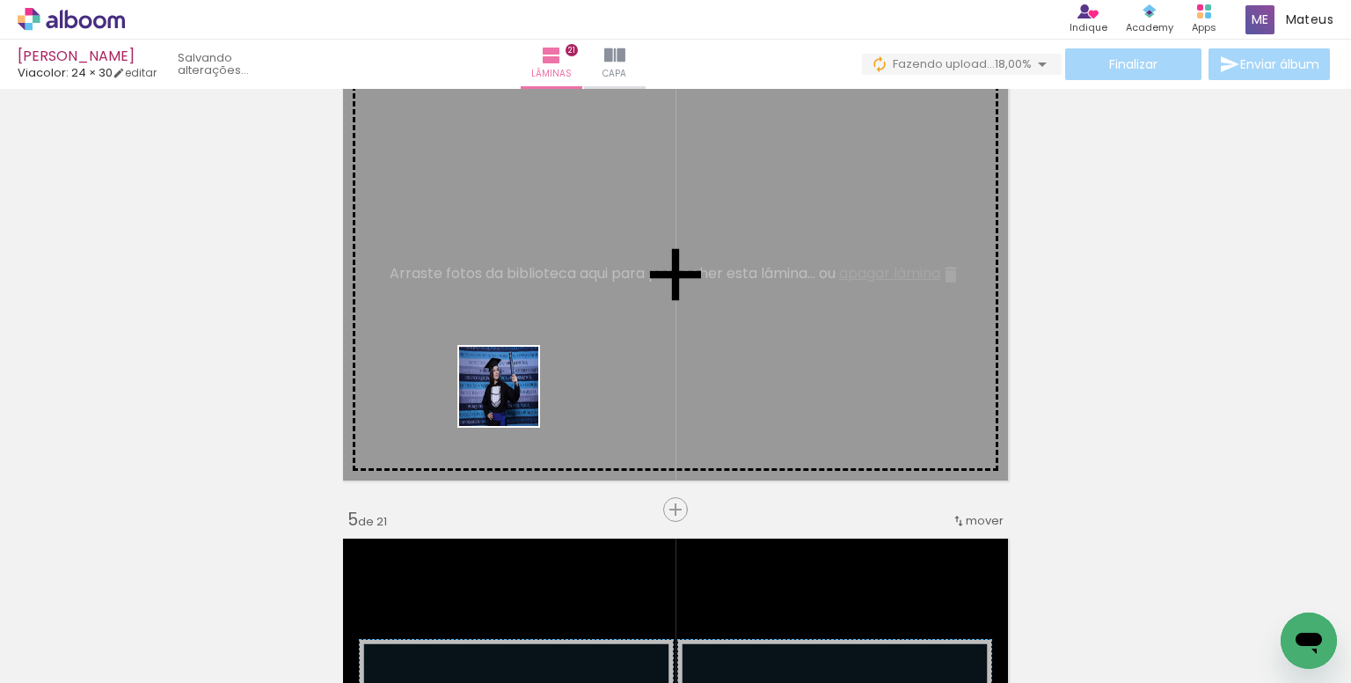
drag, startPoint x: 475, startPoint y: 627, endPoint x: 512, endPoint y: 399, distance: 230.9
click at [512, 399] on quentale-workspace at bounding box center [675, 341] width 1351 height 683
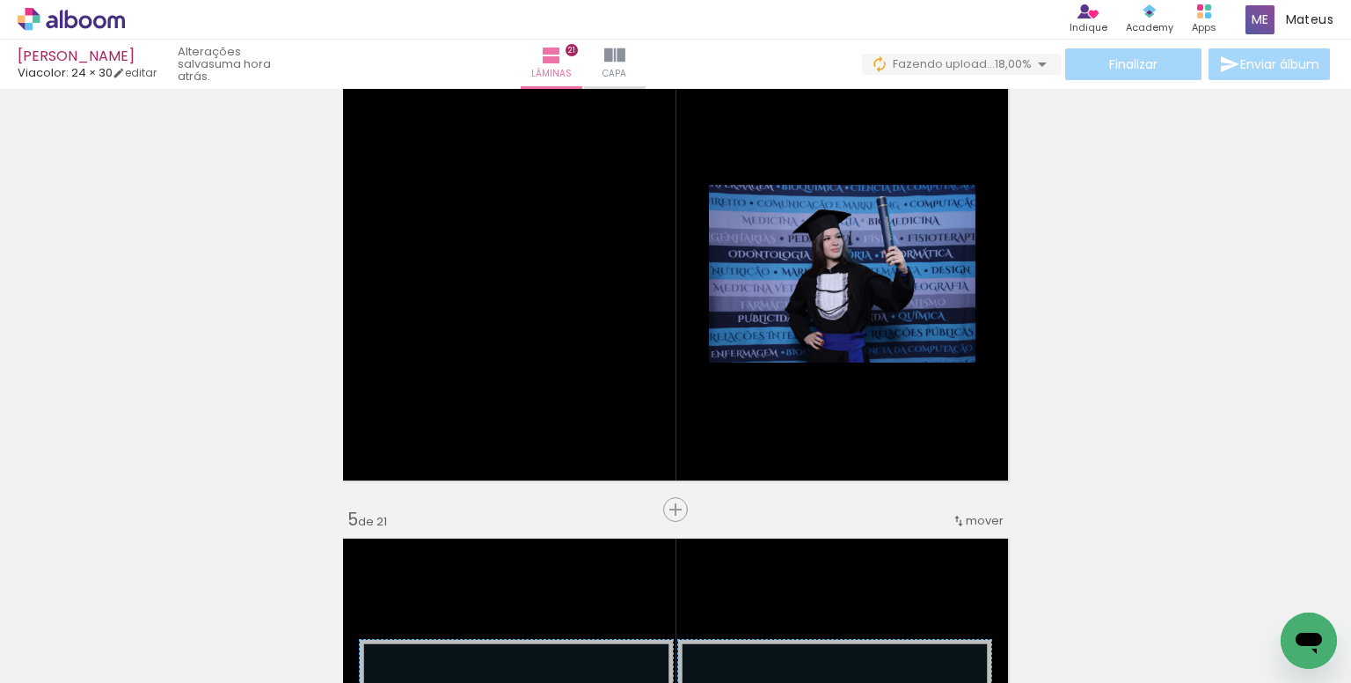
scroll to position [0, 3977]
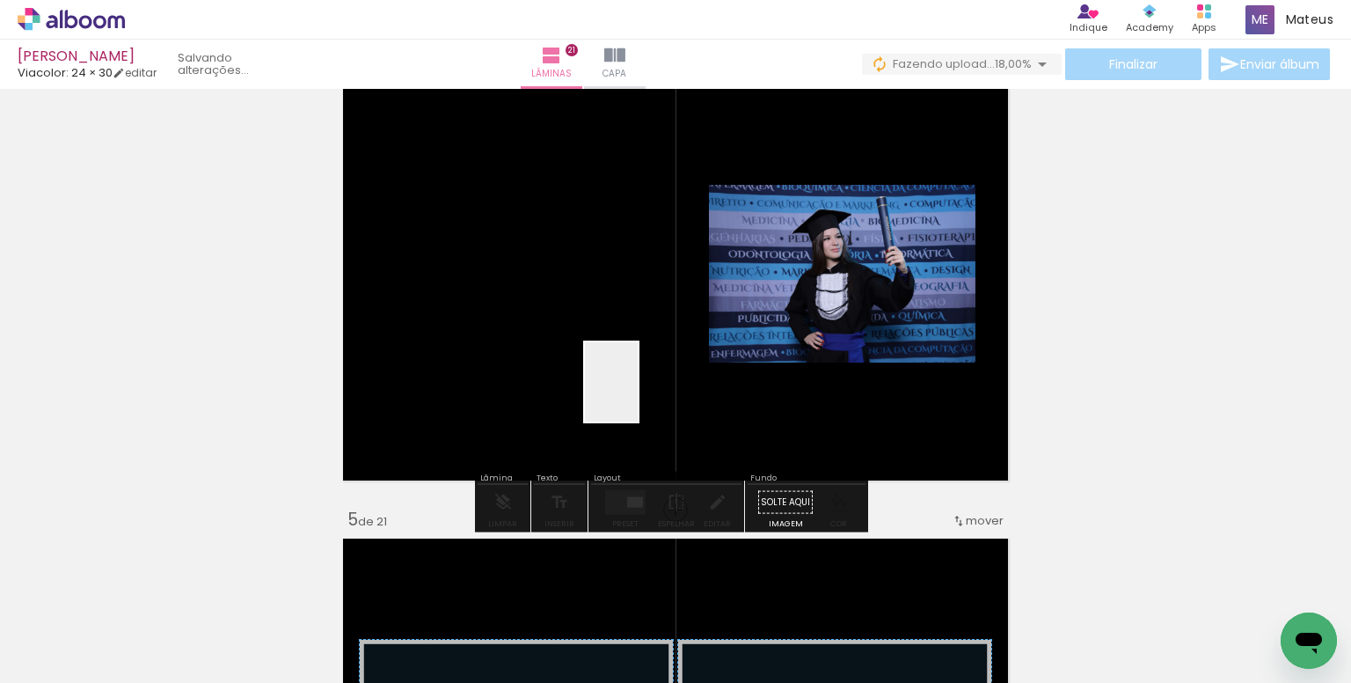
drag, startPoint x: 638, startPoint y: 395, endPoint x: 713, endPoint y: 472, distance: 107.6
click at [641, 395] on quentale-workspace at bounding box center [675, 341] width 1351 height 683
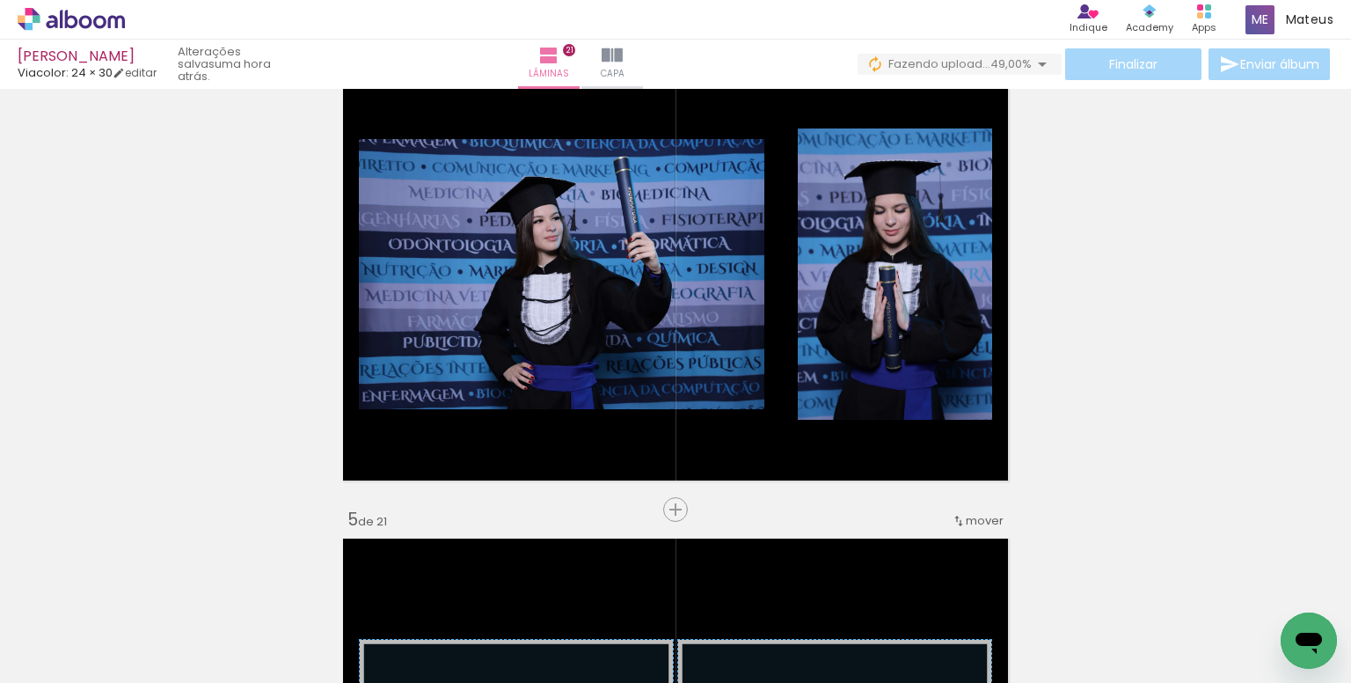
scroll to position [0, 4440]
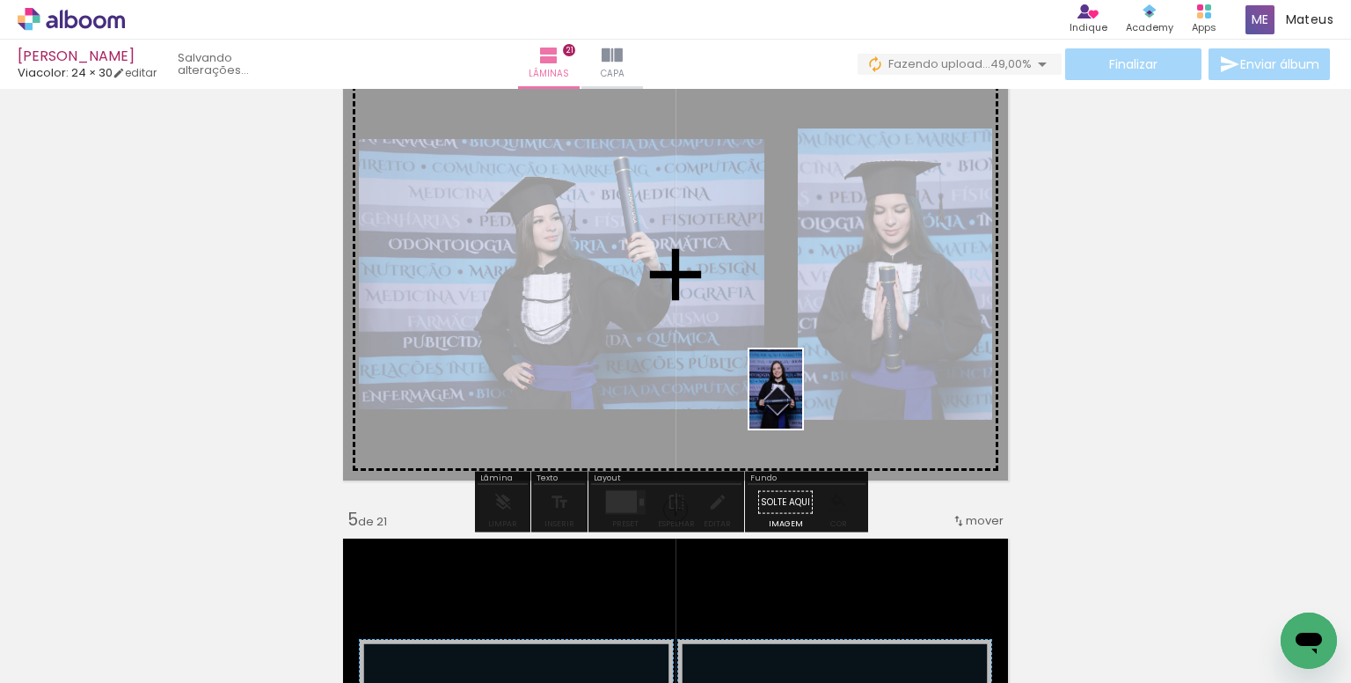
drag, startPoint x: 876, startPoint y: 621, endPoint x: 794, endPoint y: 390, distance: 245.7
click at [794, 390] on quentale-workspace at bounding box center [675, 341] width 1351 height 683
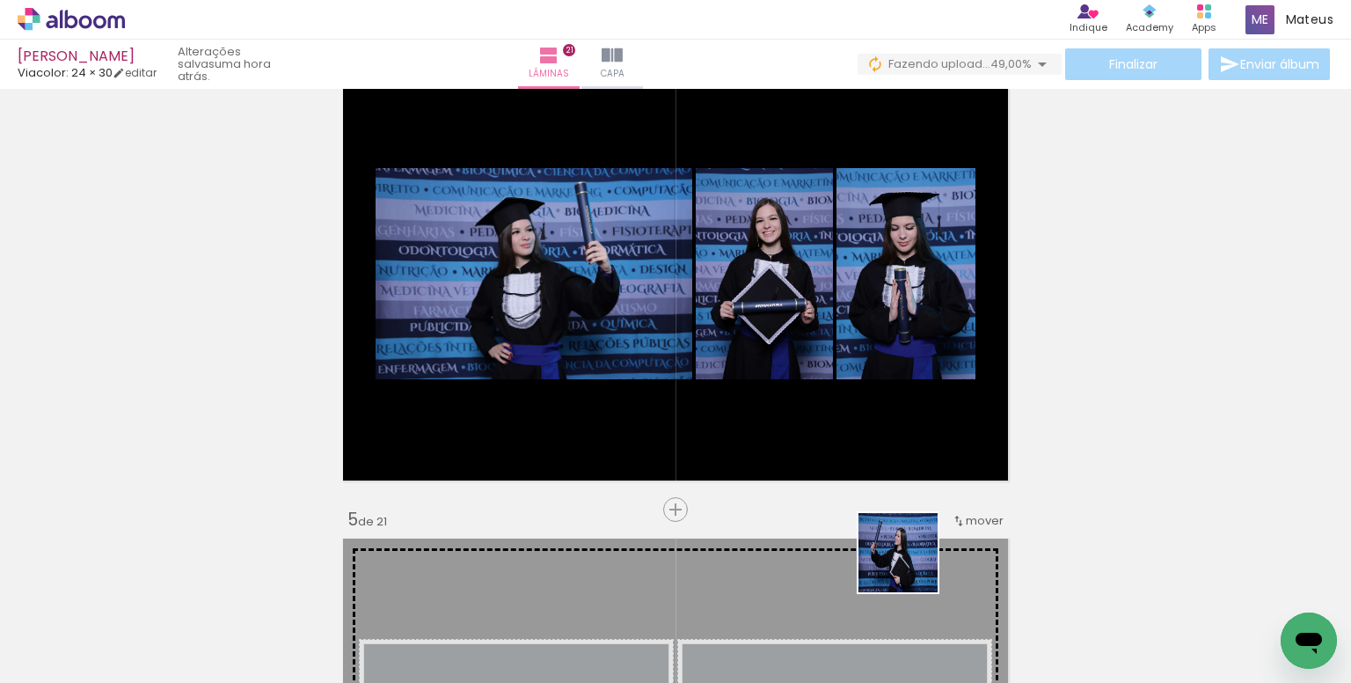
drag, startPoint x: 911, startPoint y: 617, endPoint x: 915, endPoint y: 563, distance: 53.9
click at [842, 409] on quentale-workspace at bounding box center [675, 341] width 1351 height 683
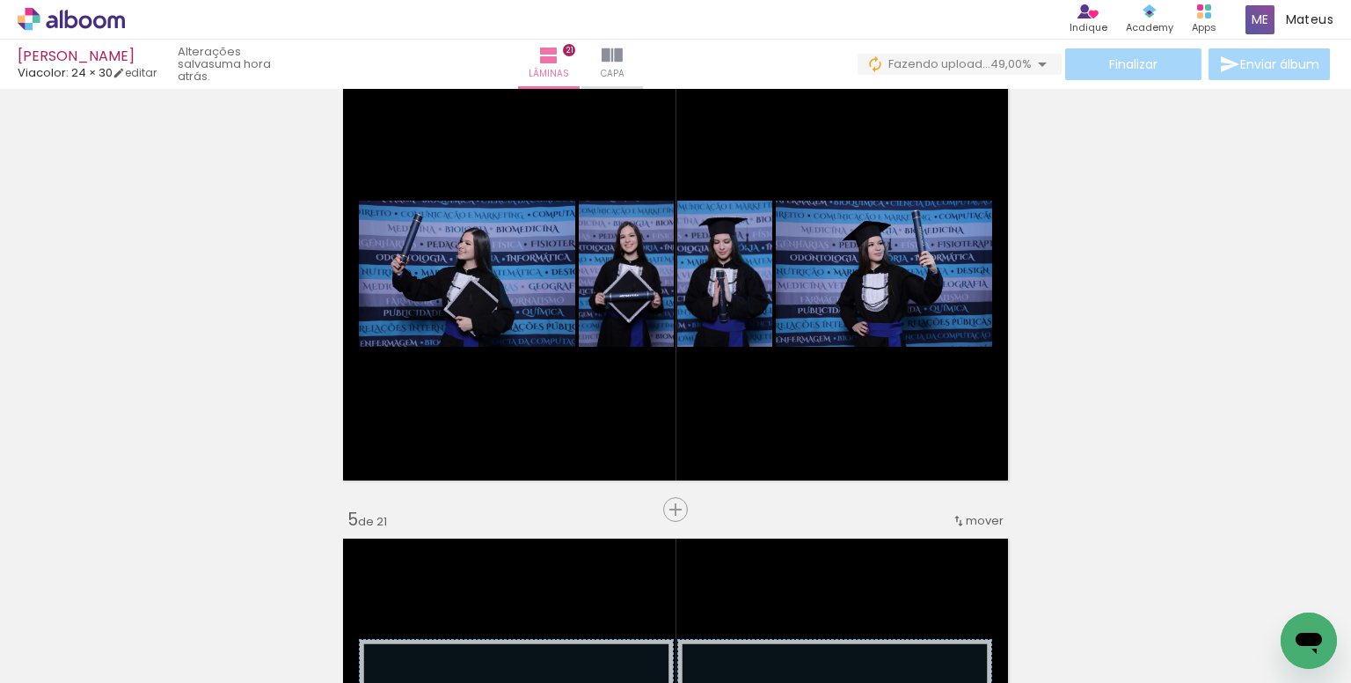
scroll to position [0, 6564]
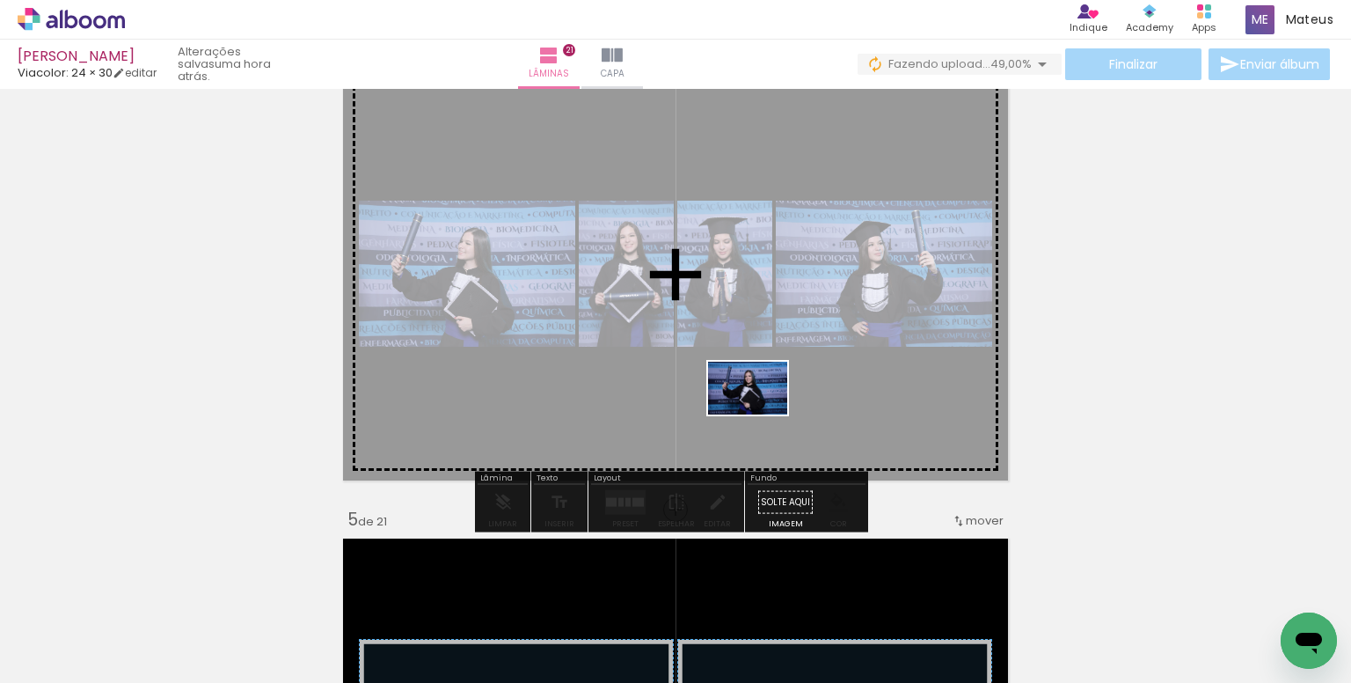
drag, startPoint x: 834, startPoint y: 620, endPoint x: 761, endPoint y: 414, distance: 219.3
click at [761, 414] on quentale-workspace at bounding box center [675, 341] width 1351 height 683
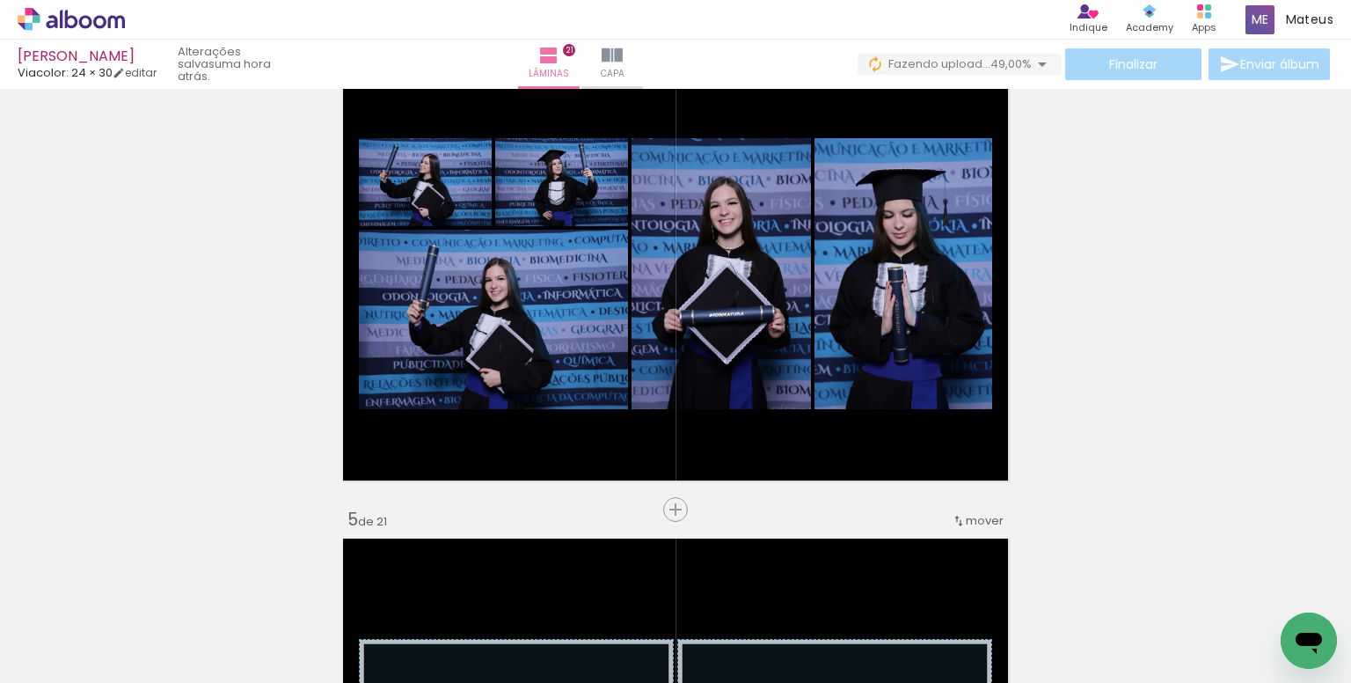
scroll to position [0, 7174]
drag, startPoint x: 539, startPoint y: 624, endPoint x: 731, endPoint y: 496, distance: 230.4
click at [559, 367] on quentale-workspace at bounding box center [675, 341] width 1351 height 683
